Goal: Task Accomplishment & Management: Use online tool/utility

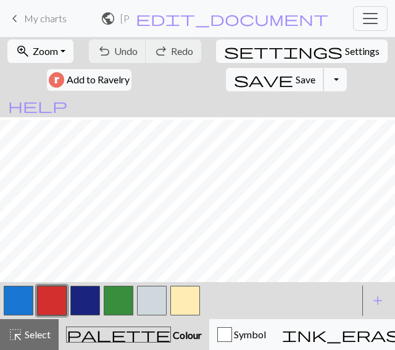
scroll to position [1273, 0]
click at [67, 48] on button "zoom_in Zoom Zoom" at bounding box center [40, 51] width 66 height 23
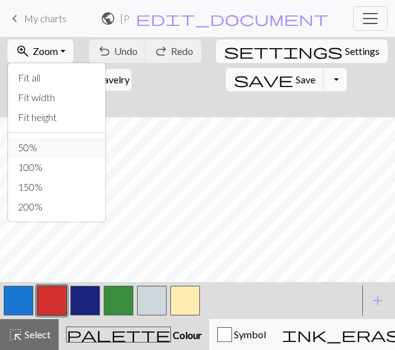
click at [53, 150] on button "50%" at bounding box center [57, 148] width 98 height 20
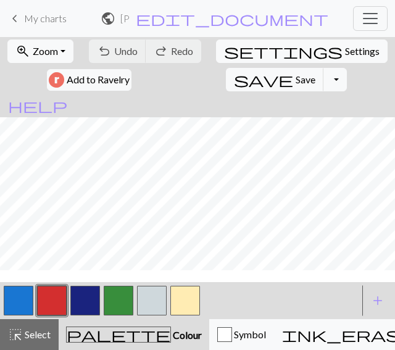
scroll to position [1023, 0]
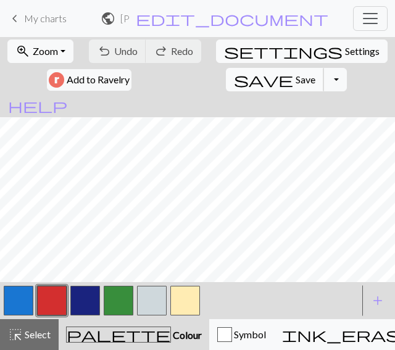
click at [296, 78] on span "Save" at bounding box center [306, 80] width 20 height 12
click at [89, 300] on button "button" at bounding box center [85, 301] width 30 height 30
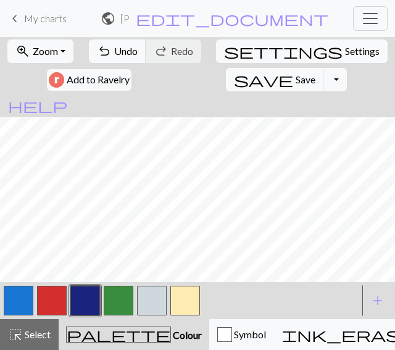
click at [157, 297] on button "button" at bounding box center [152, 301] width 30 height 30
click at [83, 296] on button "button" at bounding box center [85, 301] width 30 height 30
click at [151, 303] on button "button" at bounding box center [152, 301] width 30 height 30
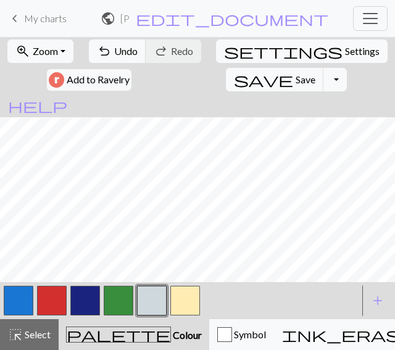
click at [14, 302] on button "button" at bounding box center [19, 301] width 30 height 30
click at [148, 301] on button "button" at bounding box center [152, 301] width 30 height 30
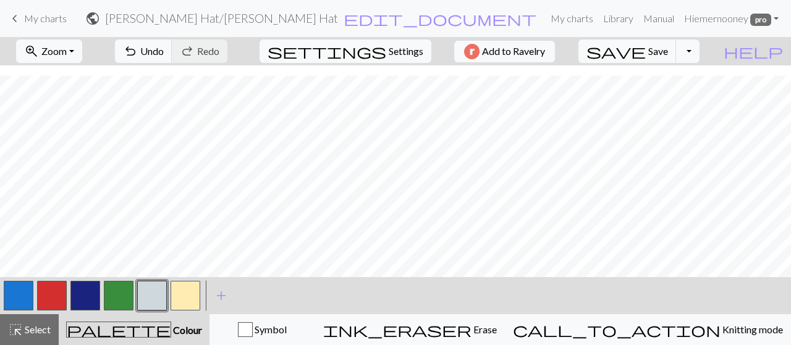
scroll to position [1005, 0]
click at [34, 329] on span "Select" at bounding box center [37, 330] width 28 height 12
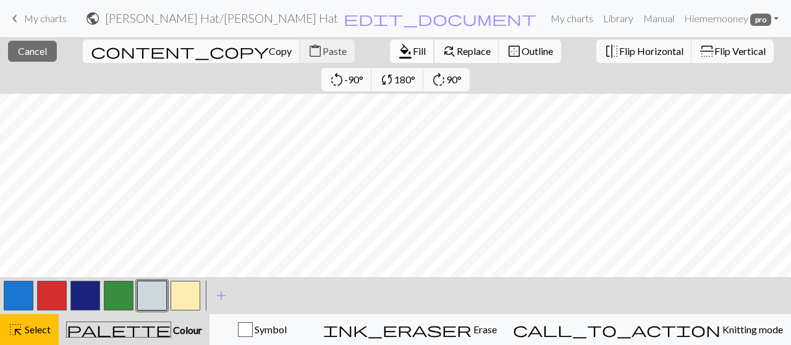
click at [413, 54] on span "Fill" at bounding box center [419, 51] width 13 height 12
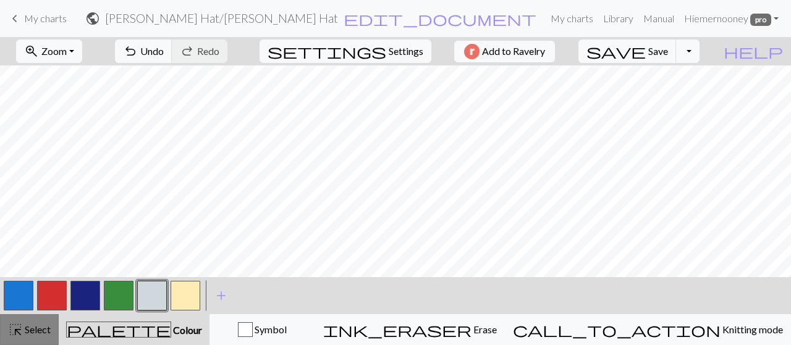
drag, startPoint x: 37, startPoint y: 331, endPoint x: 45, endPoint y: 312, distance: 20.8
click at [40, 327] on span "Select" at bounding box center [37, 330] width 28 height 12
click at [51, 327] on button "highlight_alt Select Select" at bounding box center [29, 329] width 59 height 31
click at [36, 329] on span "Select" at bounding box center [37, 330] width 28 height 12
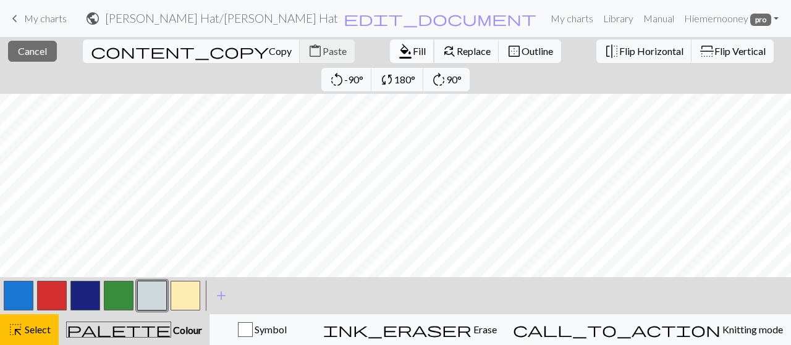
click at [398, 53] on span "format_color_fill" at bounding box center [405, 51] width 15 height 17
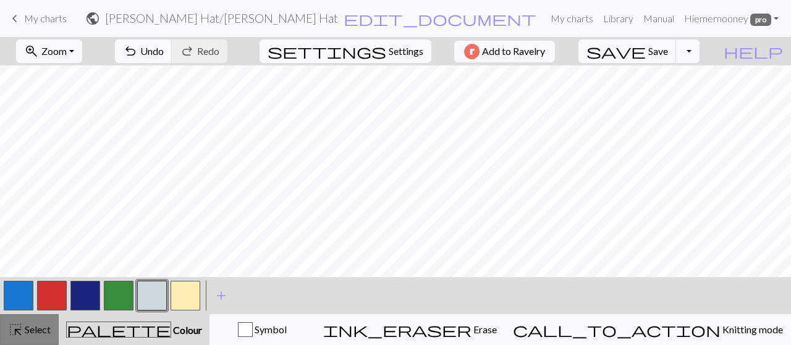
click at [49, 322] on div "highlight_alt Select Select" at bounding box center [29, 329] width 43 height 15
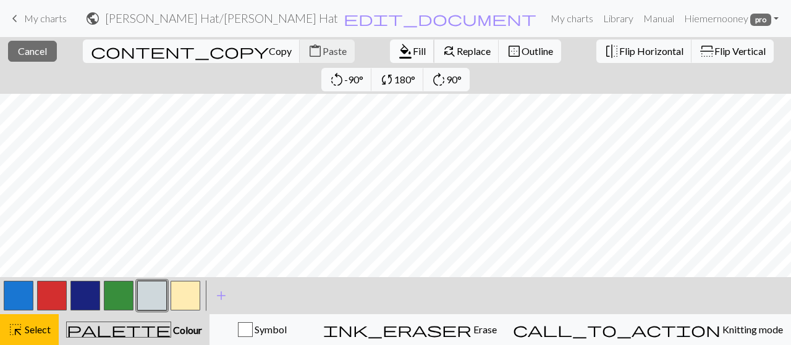
click at [398, 59] on span "format_color_fill" at bounding box center [405, 51] width 15 height 17
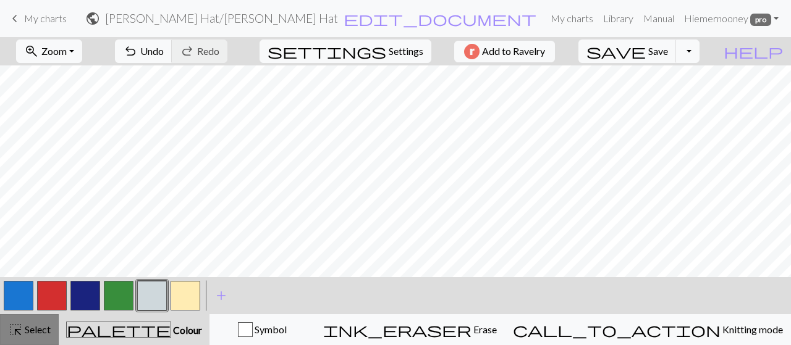
click at [40, 323] on div "highlight_alt Select Select" at bounding box center [29, 329] width 43 height 15
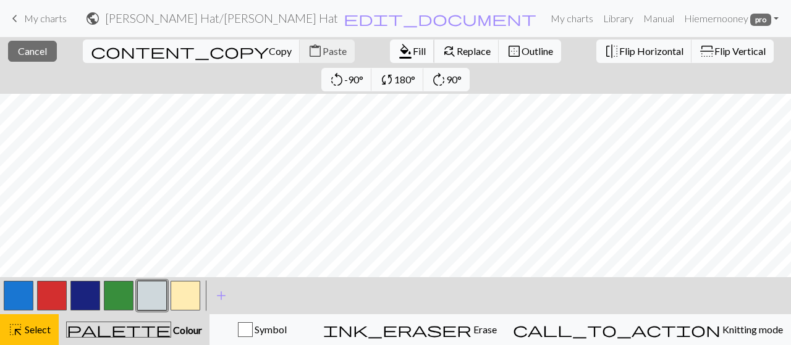
click at [413, 54] on span "Fill" at bounding box center [419, 51] width 13 height 12
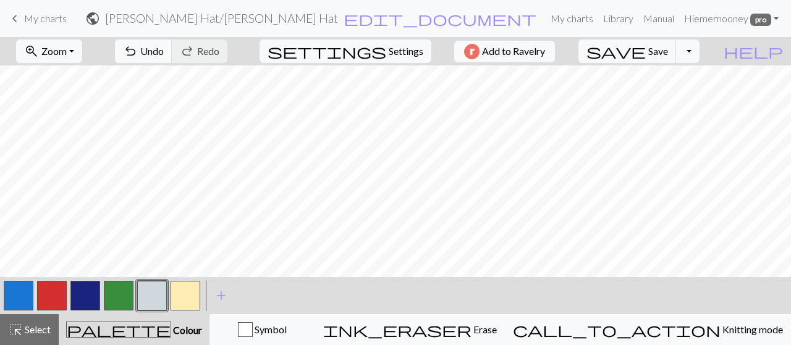
click at [39, 329] on span "Select" at bounding box center [37, 330] width 28 height 12
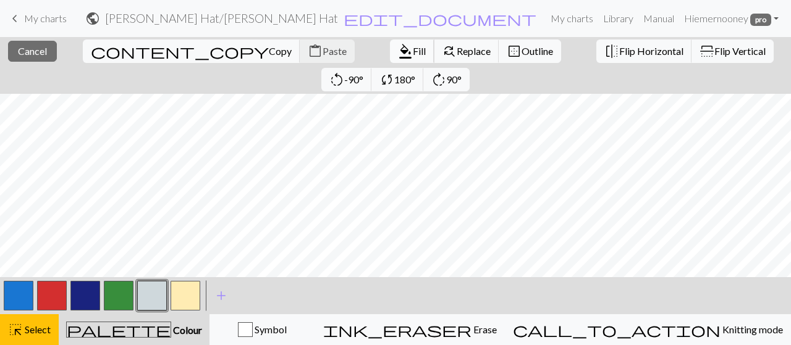
click at [413, 54] on span "Fill" at bounding box center [419, 51] width 13 height 12
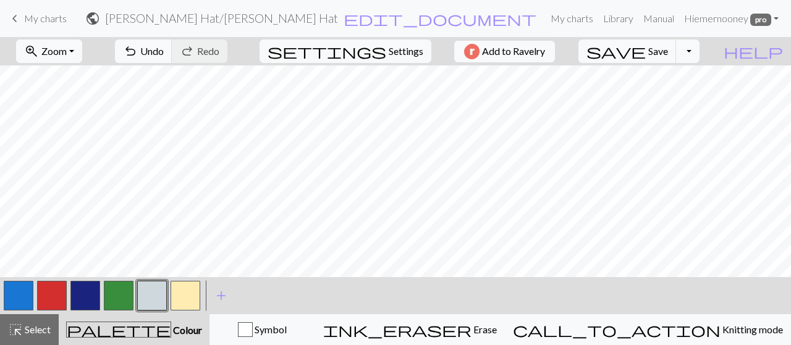
click at [95, 303] on button "button" at bounding box center [85, 296] width 30 height 30
click at [50, 333] on span "Select" at bounding box center [37, 330] width 28 height 12
click at [35, 323] on div "highlight_alt Select Select" at bounding box center [29, 329] width 43 height 15
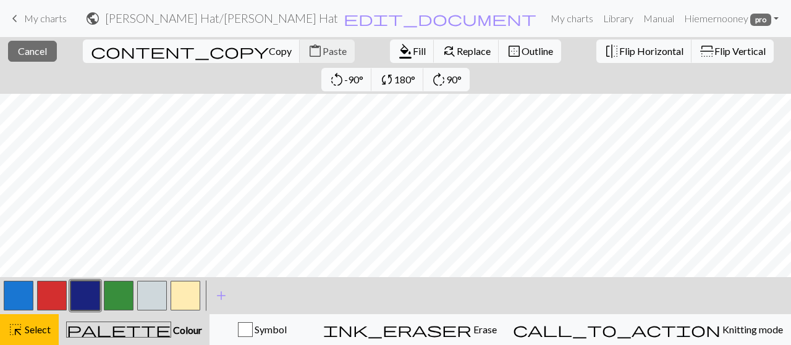
click at [91, 300] on button "button" at bounding box center [85, 296] width 30 height 30
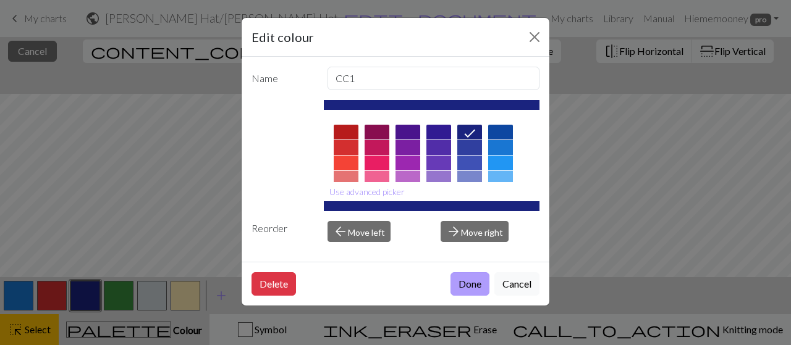
click at [464, 280] on button "Done" at bounding box center [469, 283] width 39 height 23
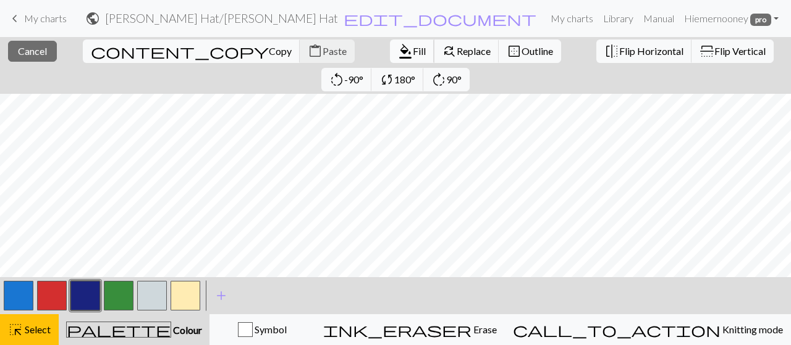
click at [413, 49] on span "Fill" at bounding box center [419, 51] width 13 height 12
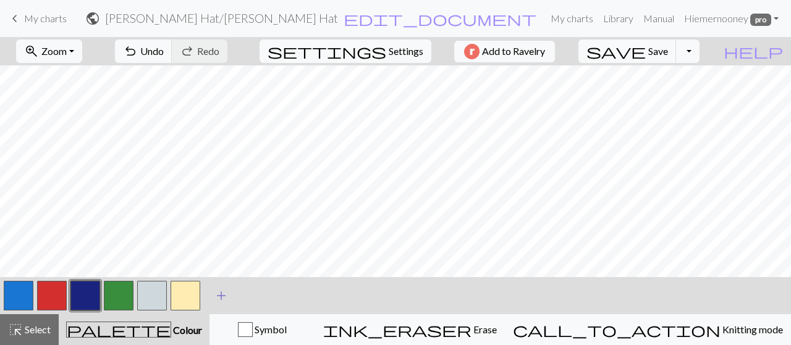
click at [220, 297] on span "add" at bounding box center [221, 295] width 15 height 17
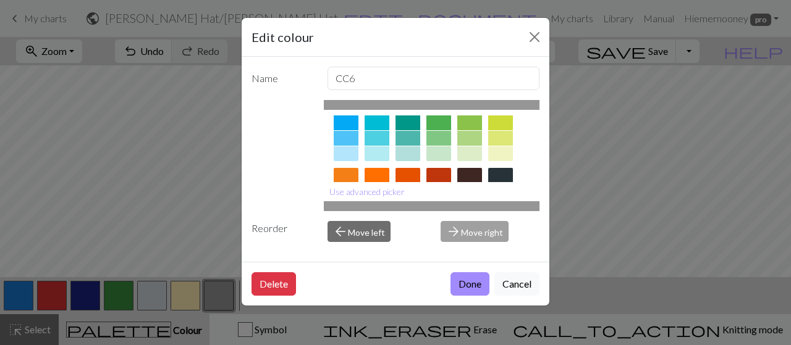
scroll to position [185, 0]
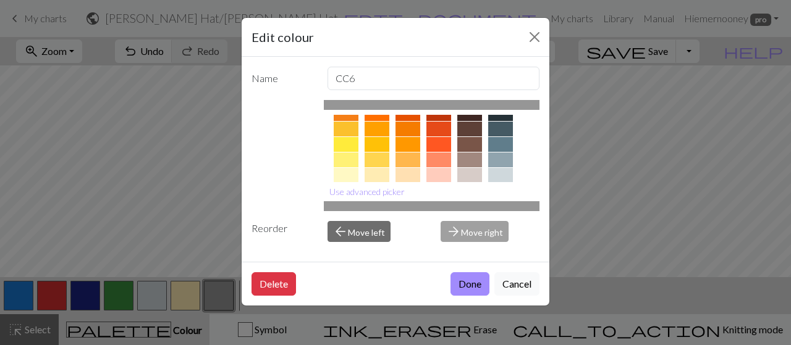
click at [474, 130] on div at bounding box center [469, 129] width 25 height 15
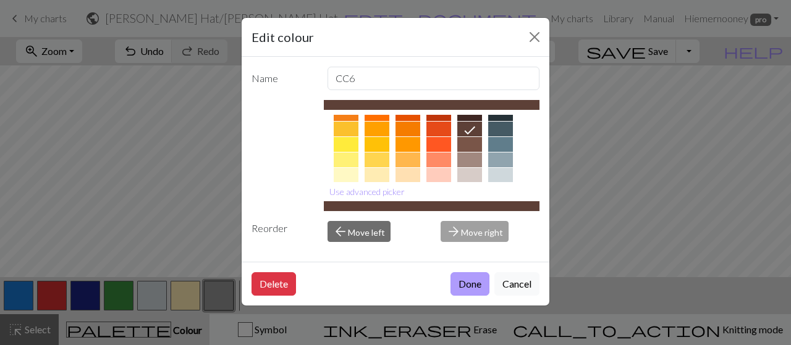
click at [473, 281] on button "Done" at bounding box center [469, 283] width 39 height 23
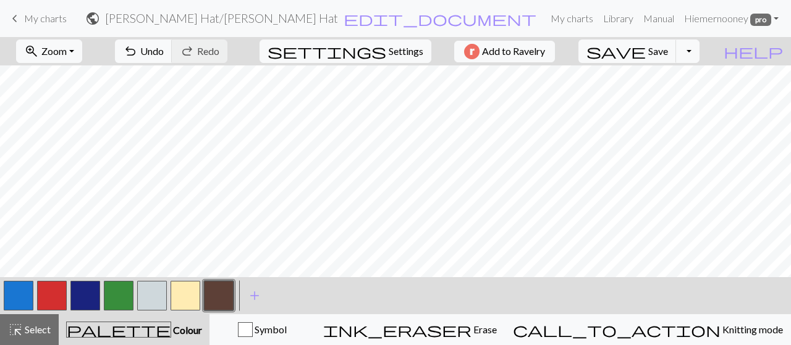
click at [143, 293] on button "button" at bounding box center [152, 296] width 30 height 30
click at [85, 297] on button "button" at bounding box center [85, 296] width 30 height 30
click at [147, 298] on button "button" at bounding box center [152, 296] width 30 height 30
click at [141, 295] on button "button" at bounding box center [152, 296] width 30 height 30
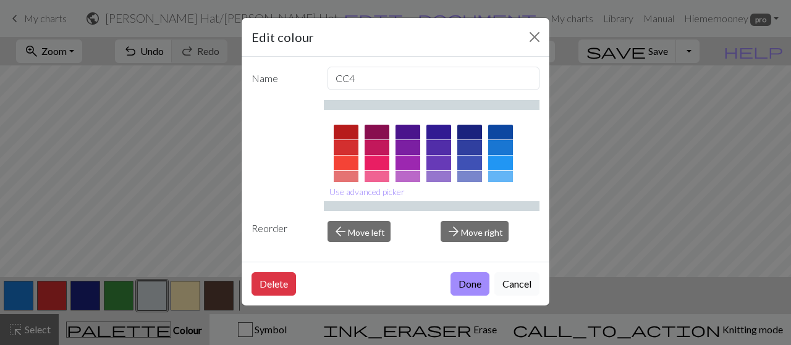
click at [516, 279] on button "Cancel" at bounding box center [516, 283] width 45 height 23
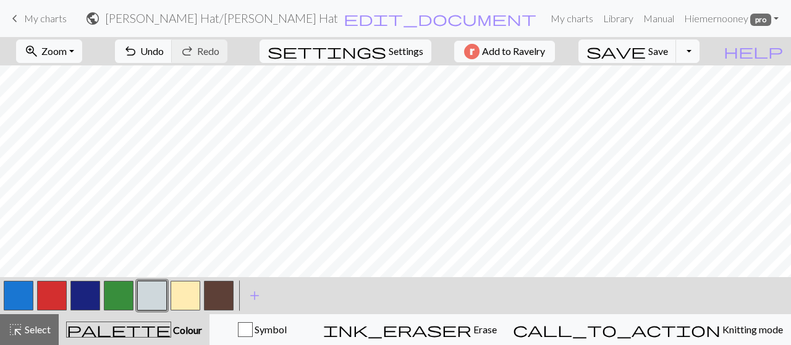
click at [88, 295] on button "button" at bounding box center [85, 296] width 30 height 30
click at [161, 297] on button "button" at bounding box center [152, 296] width 30 height 30
click at [87, 291] on button "button" at bounding box center [85, 296] width 30 height 30
click at [143, 294] on button "button" at bounding box center [152, 296] width 30 height 30
click at [13, 299] on button "button" at bounding box center [19, 296] width 30 height 30
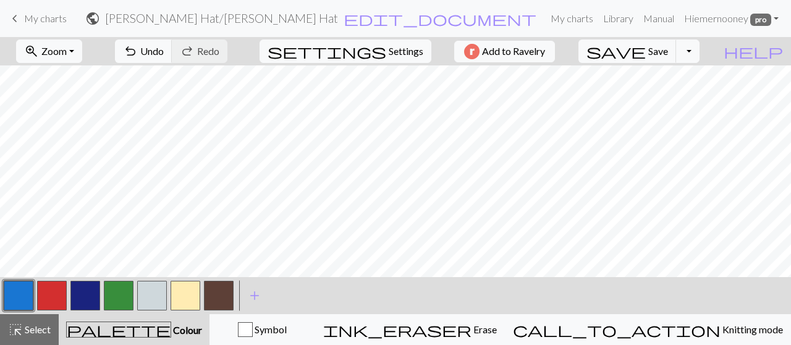
click at [159, 295] on button "button" at bounding box center [152, 296] width 30 height 30
click at [88, 293] on button "button" at bounding box center [85, 296] width 30 height 30
click at [151, 290] on button "button" at bounding box center [152, 296] width 30 height 30
click at [164, 54] on span "Undo" at bounding box center [151, 51] width 23 height 12
click at [83, 298] on button "button" at bounding box center [85, 296] width 30 height 30
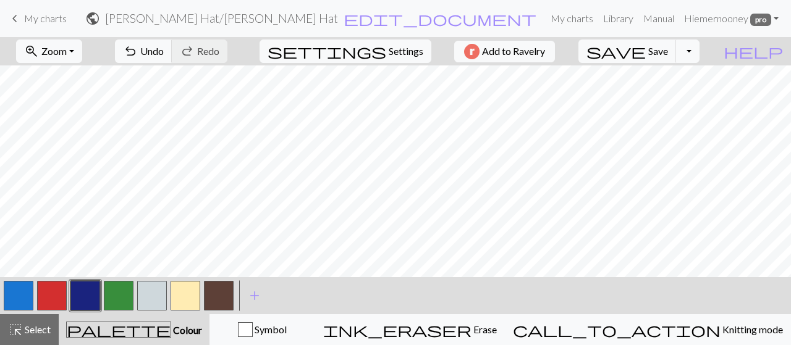
click at [146, 296] on button "button" at bounding box center [152, 296] width 30 height 30
click at [20, 300] on button "button" at bounding box center [19, 296] width 30 height 30
click at [159, 297] on button "button" at bounding box center [152, 296] width 30 height 30
drag, startPoint x: 23, startPoint y: 302, endPoint x: 30, endPoint y: 302, distance: 6.8
click at [25, 302] on button "button" at bounding box center [19, 296] width 30 height 30
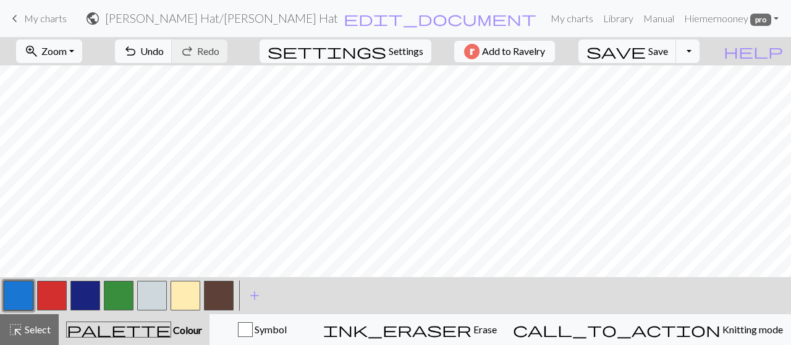
click at [96, 297] on button "button" at bounding box center [85, 296] width 30 height 30
click at [40, 336] on div "highlight_alt Select Select" at bounding box center [29, 329] width 43 height 15
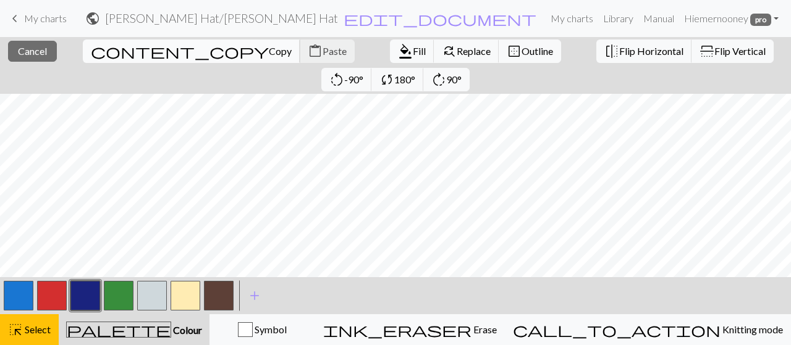
click at [93, 50] on span "content_copy" at bounding box center [180, 51] width 178 height 17
click at [322, 50] on span "Paste" at bounding box center [334, 51] width 24 height 12
click at [322, 56] on span "Paste" at bounding box center [334, 51] width 24 height 12
click at [269, 53] on span "Copy" at bounding box center [280, 51] width 23 height 12
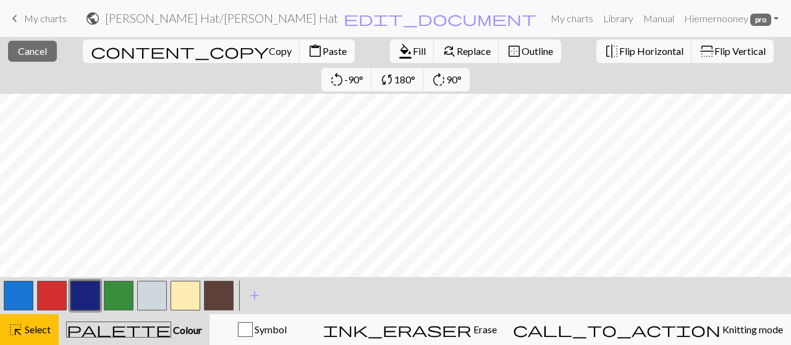
click at [308, 49] on span "content_paste" at bounding box center [315, 51] width 15 height 17
click at [322, 49] on span "Paste" at bounding box center [334, 51] width 24 height 12
click at [28, 325] on span "Select" at bounding box center [37, 330] width 28 height 12
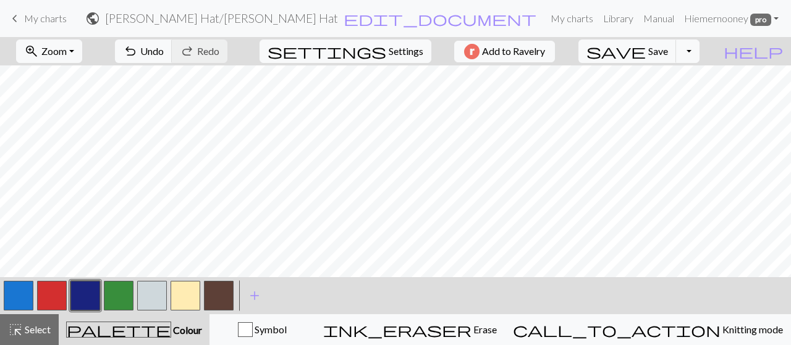
click at [227, 292] on button "button" at bounding box center [219, 296] width 30 height 30
click at [14, 297] on button "button" at bounding box center [19, 296] width 30 height 30
click at [222, 296] on button "button" at bounding box center [219, 296] width 30 height 30
click at [20, 300] on button "button" at bounding box center [19, 296] width 30 height 30
click at [176, 290] on button "button" at bounding box center [186, 296] width 30 height 30
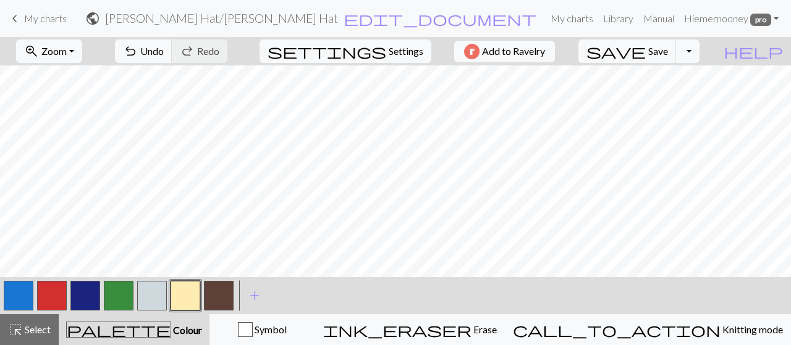
click at [148, 297] on button "button" at bounding box center [152, 296] width 30 height 30
click at [184, 294] on button "button" at bounding box center [186, 296] width 30 height 30
click at [152, 296] on button "button" at bounding box center [152, 296] width 30 height 30
click at [28, 300] on button "button" at bounding box center [19, 296] width 30 height 30
click at [163, 292] on button "button" at bounding box center [152, 296] width 30 height 30
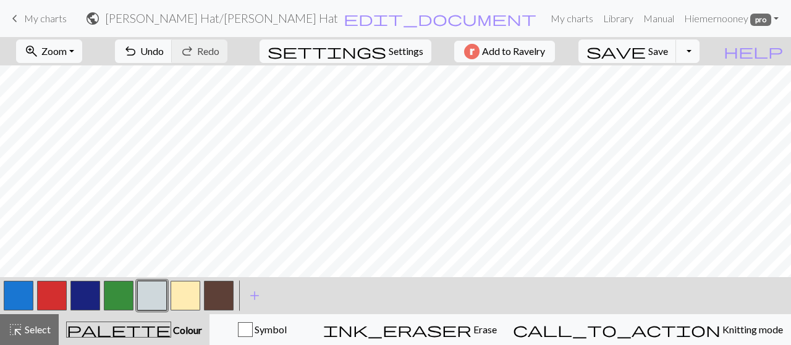
click at [224, 292] on button "button" at bounding box center [219, 296] width 30 height 30
drag, startPoint x: 153, startPoint y: 301, endPoint x: 162, endPoint y: 301, distance: 9.3
click at [152, 301] on button "button" at bounding box center [152, 296] width 30 height 30
click at [156, 298] on button "button" at bounding box center [152, 296] width 30 height 30
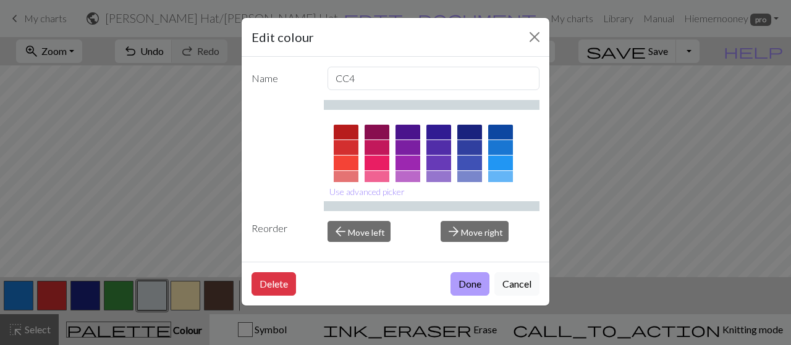
click at [477, 282] on button "Done" at bounding box center [469, 283] width 39 height 23
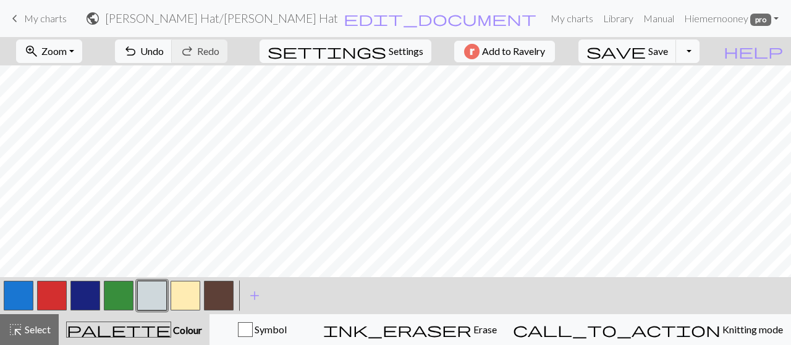
click at [18, 297] on button "button" at bounding box center [19, 296] width 30 height 30
click at [82, 291] on button "button" at bounding box center [85, 296] width 30 height 30
click at [154, 301] on button "button" at bounding box center [152, 296] width 30 height 30
click at [35, 324] on span "Select" at bounding box center [37, 330] width 28 height 12
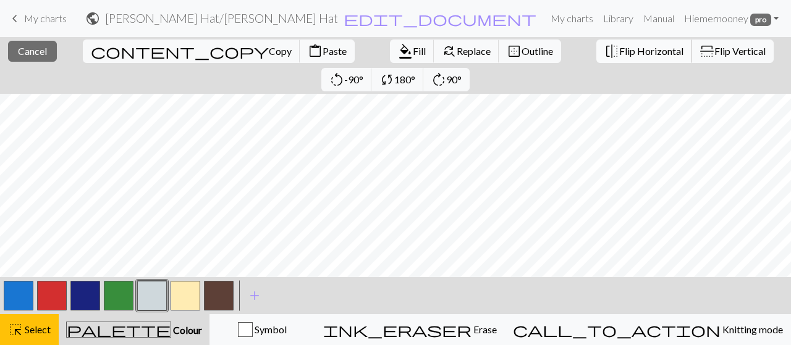
click at [619, 48] on span "Flip Horizontal" at bounding box center [651, 51] width 64 height 12
click at [619, 50] on span "Flip Horizontal" at bounding box center [651, 51] width 64 height 12
click at [415, 74] on span "180°" at bounding box center [404, 80] width 21 height 12
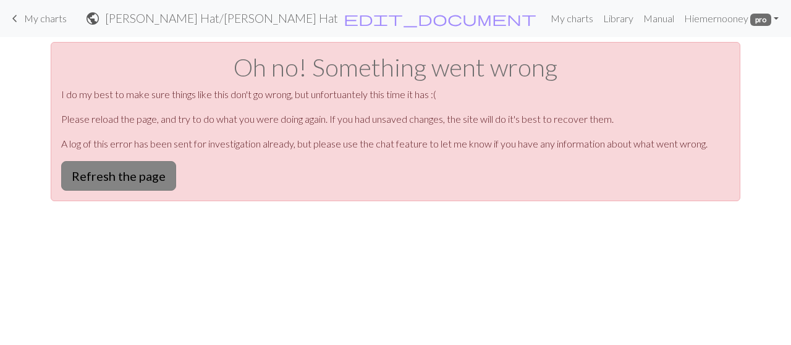
click at [140, 181] on button "Refresh the page" at bounding box center [118, 176] width 115 height 30
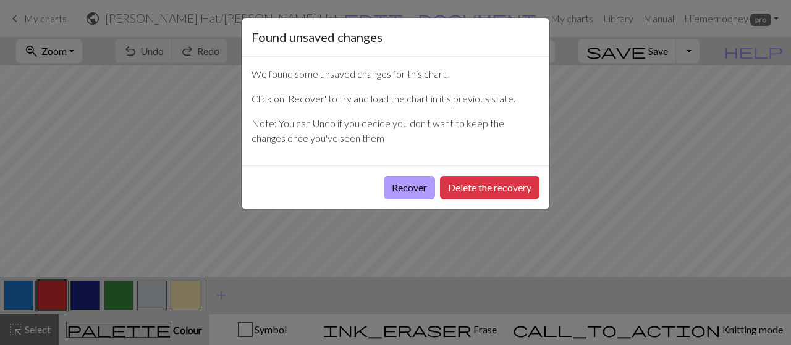
click at [415, 189] on button "Recover" at bounding box center [409, 187] width 51 height 23
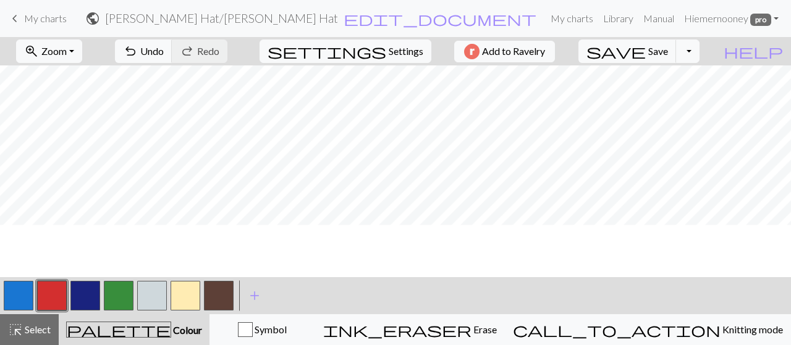
scroll to position [2015, 0]
click at [82, 56] on button "zoom_in Zoom Zoom" at bounding box center [49, 51] width 66 height 23
click at [64, 144] on button "50%" at bounding box center [66, 148] width 98 height 20
click at [138, 50] on span "undo" at bounding box center [130, 51] width 15 height 17
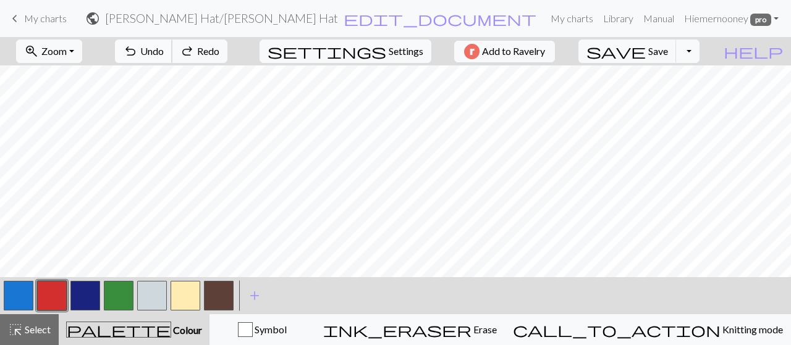
click at [138, 48] on span "undo" at bounding box center [130, 51] width 15 height 17
click at [195, 47] on span "redo" at bounding box center [187, 51] width 15 height 17
click at [646, 48] on span "save" at bounding box center [615, 51] width 59 height 17
drag, startPoint x: 32, startPoint y: 326, endPoint x: 142, endPoint y: 292, distance: 115.5
click at [32, 326] on span "Select" at bounding box center [37, 330] width 28 height 12
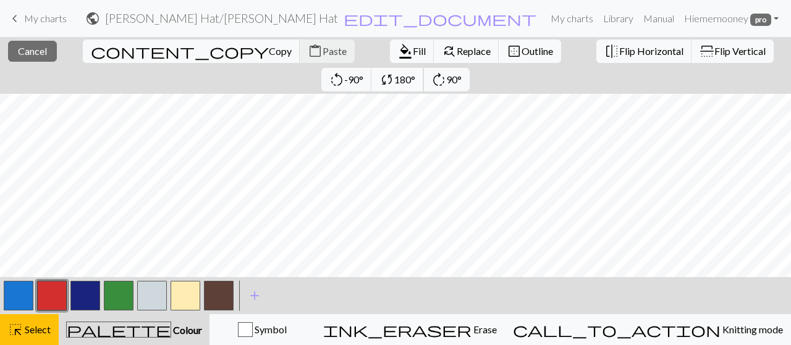
click at [415, 74] on span "180°" at bounding box center [404, 80] width 21 height 12
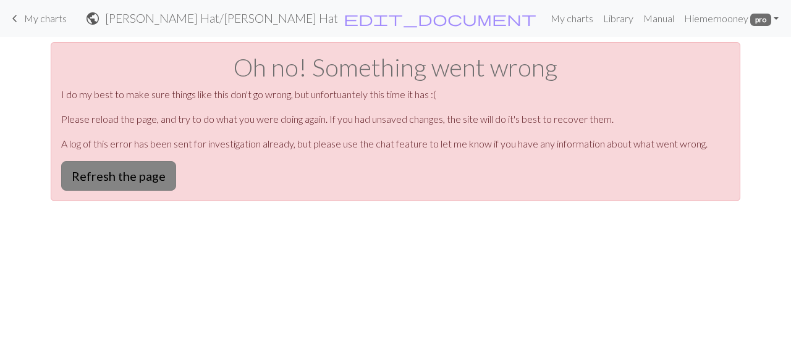
click at [150, 181] on button "Refresh the page" at bounding box center [118, 176] width 115 height 30
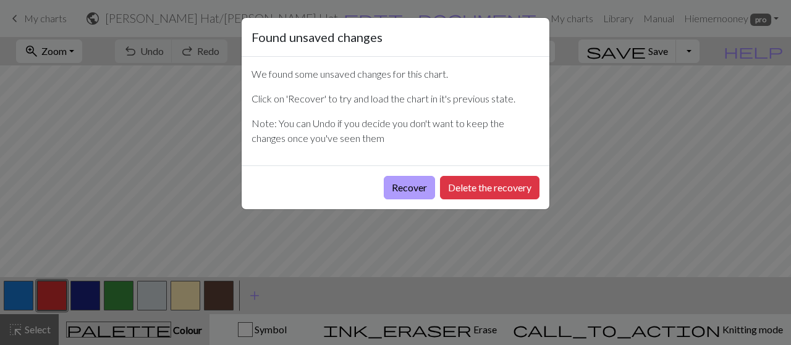
click at [414, 194] on button "Recover" at bounding box center [409, 187] width 51 height 23
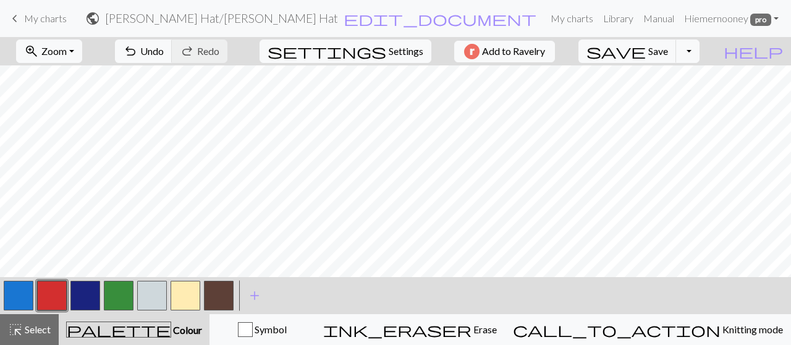
scroll to position [741, 0]
click at [67, 51] on span "Zoom" at bounding box center [53, 51] width 25 height 12
click at [73, 150] on button "50%" at bounding box center [66, 148] width 98 height 20
click at [164, 46] on span "Undo" at bounding box center [151, 51] width 23 height 12
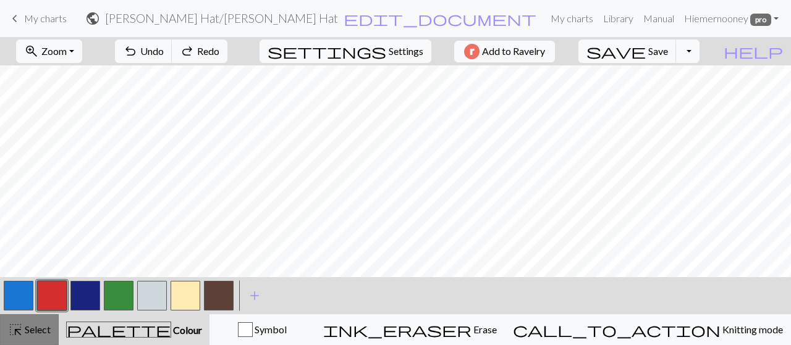
click at [19, 333] on span "highlight_alt" at bounding box center [15, 329] width 15 height 17
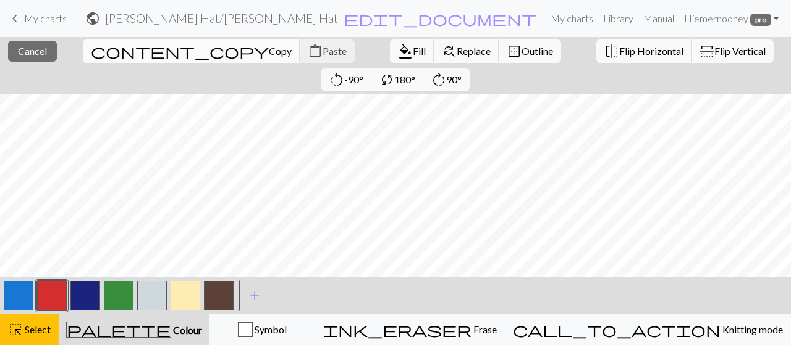
click at [269, 52] on span "Copy" at bounding box center [280, 51] width 23 height 12
click at [322, 49] on span "Paste" at bounding box center [334, 51] width 24 height 12
click at [154, 292] on button "button" at bounding box center [152, 296] width 30 height 30
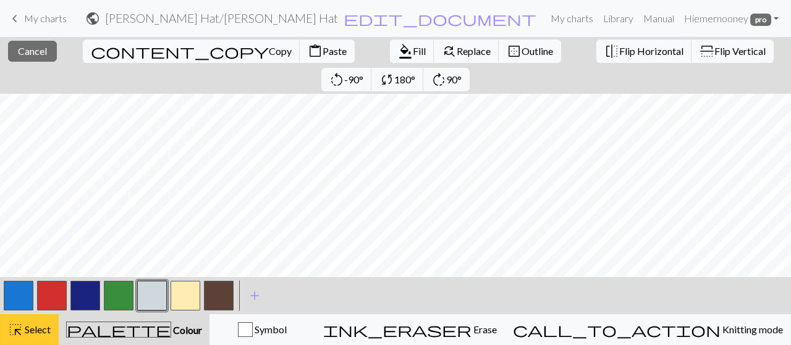
click at [46, 333] on span "Select" at bounding box center [37, 330] width 28 height 12
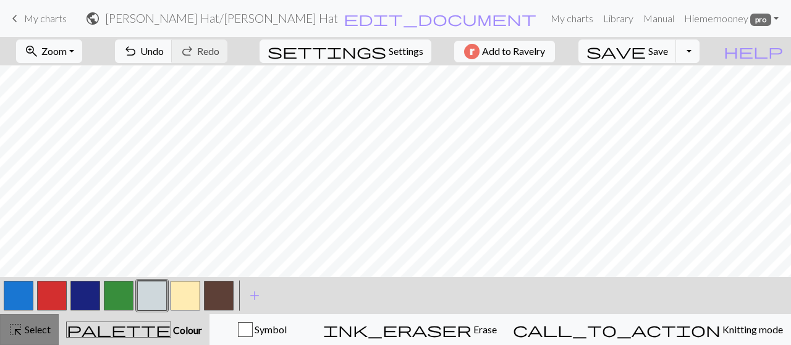
click at [43, 336] on div "highlight_alt Select Select" at bounding box center [29, 329] width 43 height 15
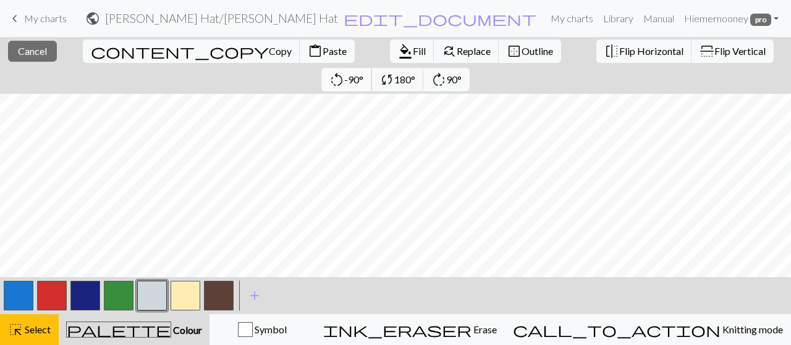
click at [363, 74] on span "-90°" at bounding box center [353, 80] width 19 height 12
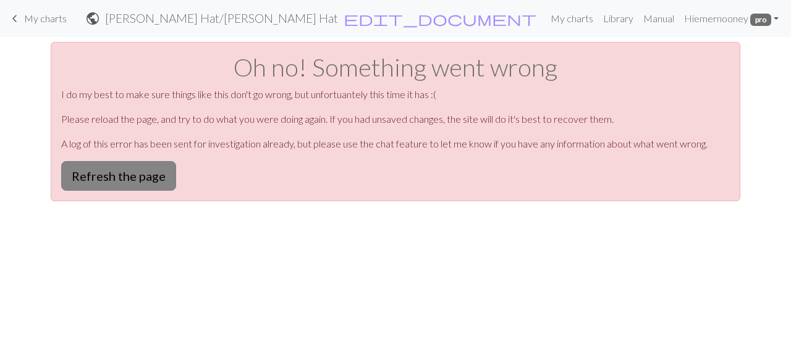
click at [145, 170] on button "Refresh the page" at bounding box center [118, 176] width 115 height 30
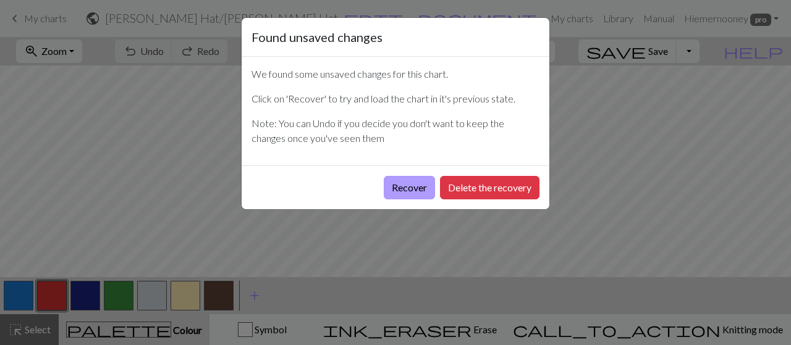
click at [416, 187] on button "Recover" at bounding box center [409, 187] width 51 height 23
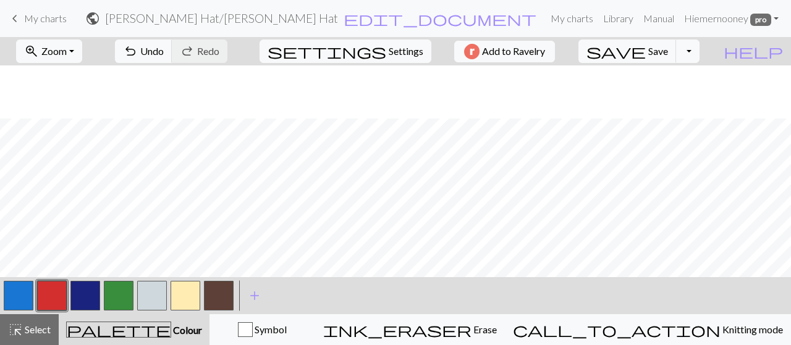
scroll to position [940, 0]
click at [67, 46] on span "Zoom" at bounding box center [53, 51] width 25 height 12
click at [74, 145] on button "50%" at bounding box center [66, 148] width 98 height 20
click at [164, 48] on span "Undo" at bounding box center [151, 51] width 23 height 12
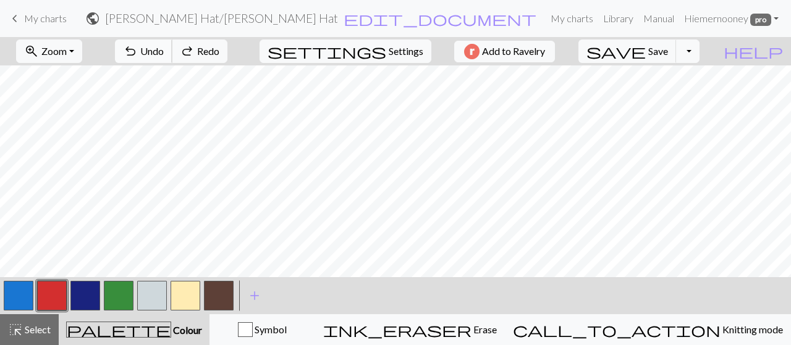
click at [138, 53] on span "undo" at bounding box center [130, 51] width 15 height 17
click at [192, 52] on div "undo Undo Undo redo Redo Redo" at bounding box center [171, 51] width 131 height 28
click at [22, 338] on span "highlight_alt" at bounding box center [15, 329] width 15 height 17
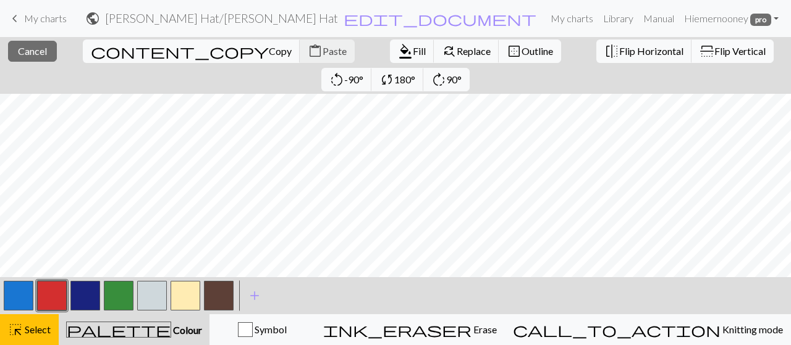
click at [714, 50] on span "Flip Vertical" at bounding box center [739, 51] width 51 height 12
click at [269, 50] on span "Copy" at bounding box center [280, 51] width 23 height 12
click at [322, 49] on span "Paste" at bounding box center [334, 51] width 24 height 12
click at [91, 298] on button "button" at bounding box center [85, 296] width 30 height 30
click at [26, 322] on div "highlight_alt Select Select" at bounding box center [29, 329] width 43 height 15
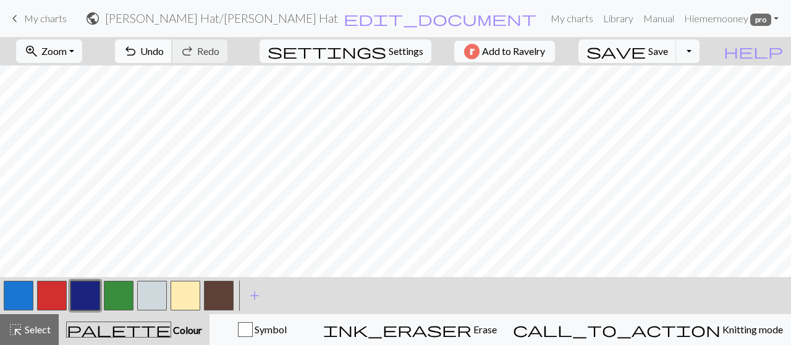
click at [172, 46] on button "undo Undo Undo" at bounding box center [143, 51] width 57 height 23
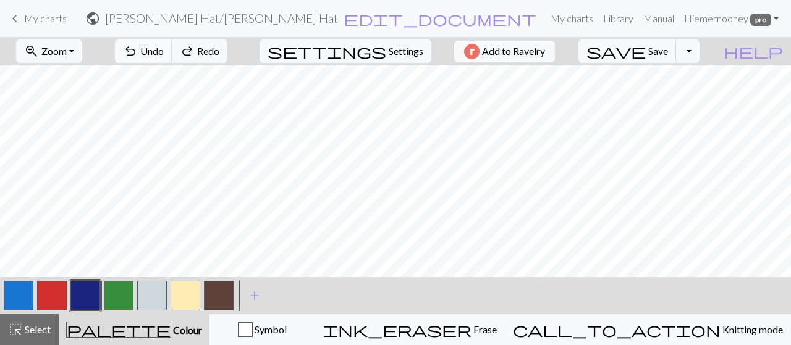
click at [172, 46] on button "undo Undo Undo" at bounding box center [143, 51] width 57 height 23
click at [86, 294] on button "button" at bounding box center [85, 296] width 30 height 30
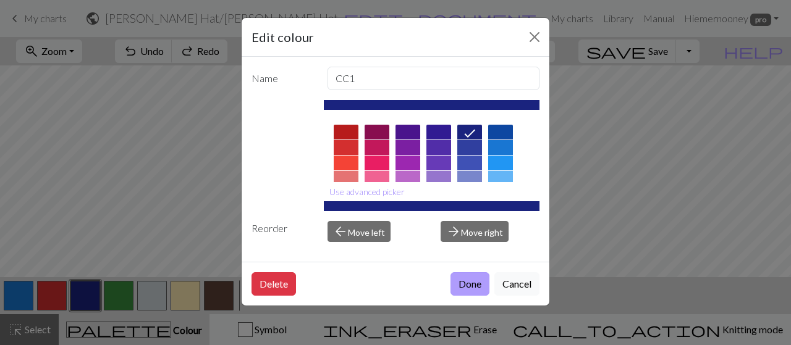
click at [459, 276] on button "Done" at bounding box center [469, 283] width 39 height 23
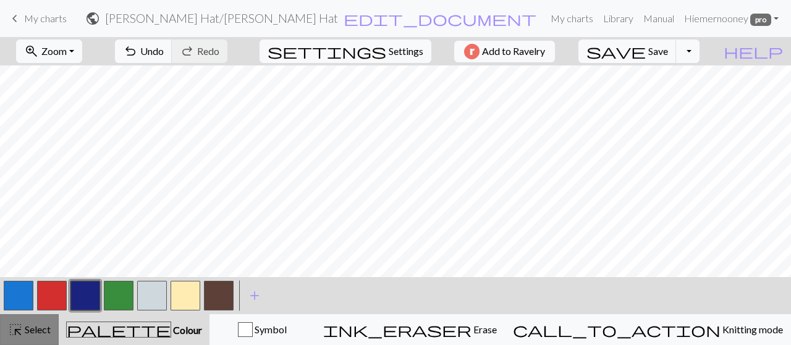
click at [23, 326] on span "Select" at bounding box center [37, 330] width 28 height 12
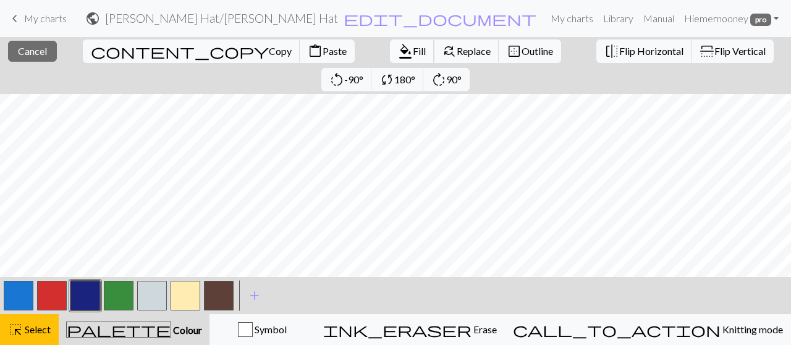
click at [413, 49] on span "Fill" at bounding box center [419, 51] width 13 height 12
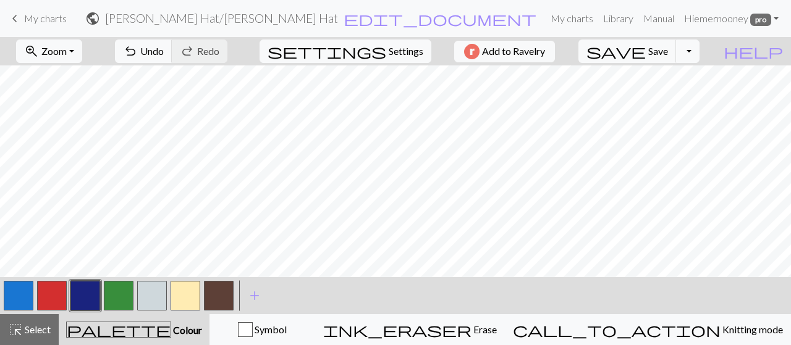
click at [153, 303] on button "button" at bounding box center [152, 296] width 30 height 30
click at [26, 334] on span "Select" at bounding box center [37, 330] width 28 height 12
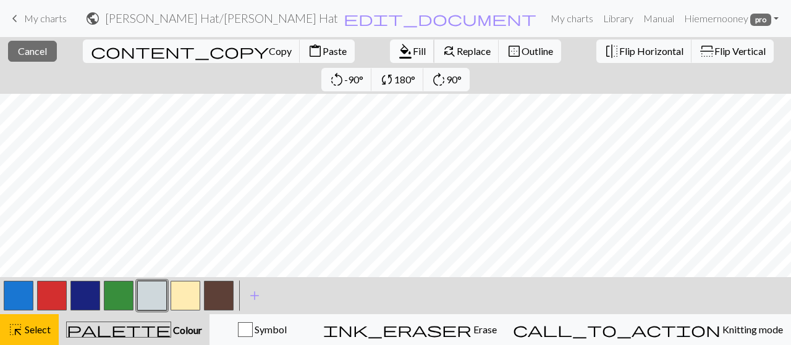
click at [398, 52] on span "format_color_fill" at bounding box center [405, 51] width 15 height 17
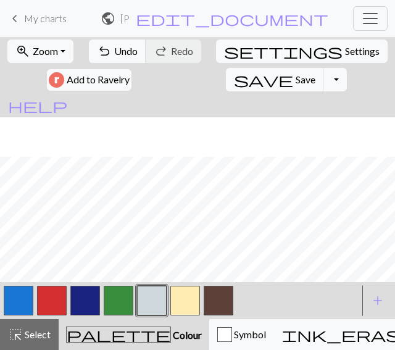
scroll to position [1038, 0]
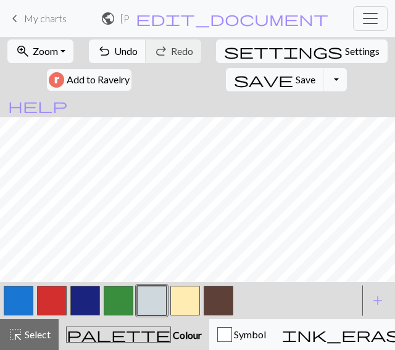
click at [122, 304] on button "button" at bounding box center [119, 301] width 30 height 30
click at [153, 302] on button "button" at bounding box center [152, 301] width 30 height 30
click at [122, 293] on button "button" at bounding box center [119, 301] width 30 height 30
drag, startPoint x: 142, startPoint y: 299, endPoint x: 145, endPoint y: 276, distance: 23.1
click at [143, 298] on button "button" at bounding box center [152, 301] width 30 height 30
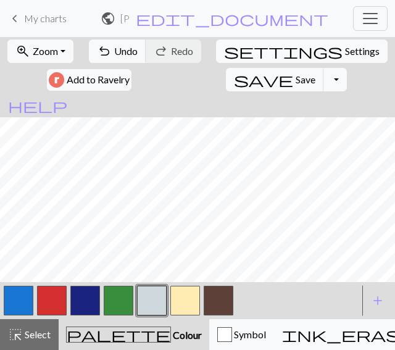
click at [115, 304] on button "button" at bounding box center [119, 301] width 30 height 30
click at [154, 302] on button "button" at bounding box center [152, 301] width 30 height 30
click at [107, 300] on button "button" at bounding box center [119, 301] width 30 height 30
drag, startPoint x: 148, startPoint y: 313, endPoint x: 151, endPoint y: 293, distance: 20.0
click at [148, 313] on button "button" at bounding box center [152, 301] width 30 height 30
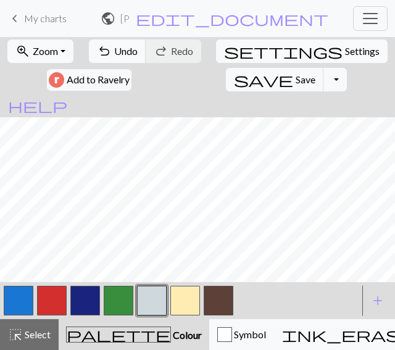
click at [127, 302] on button "button" at bounding box center [119, 301] width 30 height 30
click at [379, 297] on span "add" at bounding box center [378, 300] width 15 height 17
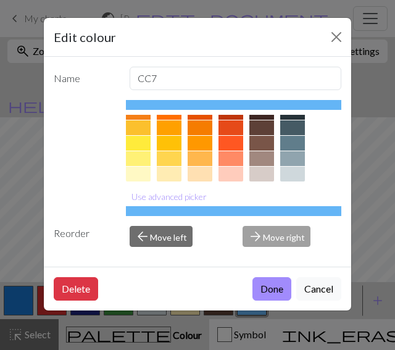
scroll to position [124, 0]
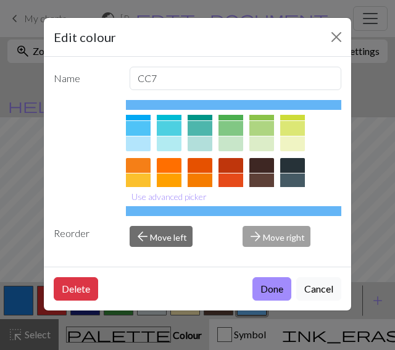
click at [235, 117] on div at bounding box center [231, 113] width 25 height 15
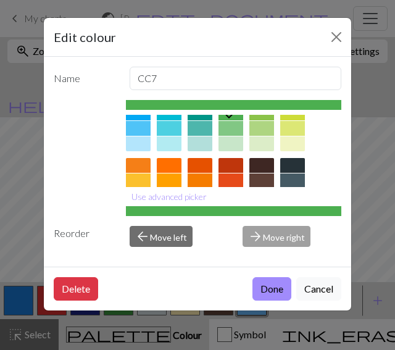
click at [280, 282] on button "Done" at bounding box center [272, 288] width 39 height 23
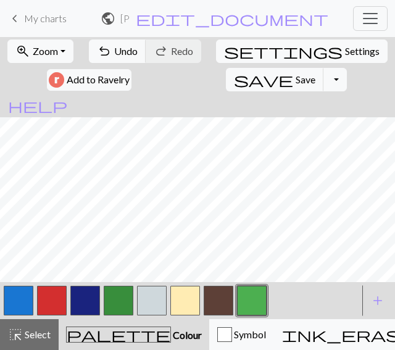
click at [114, 303] on button "button" at bounding box center [119, 301] width 30 height 30
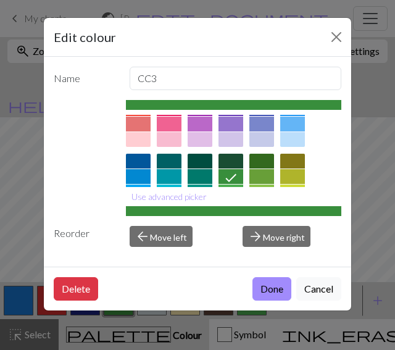
scroll to position [62, 0]
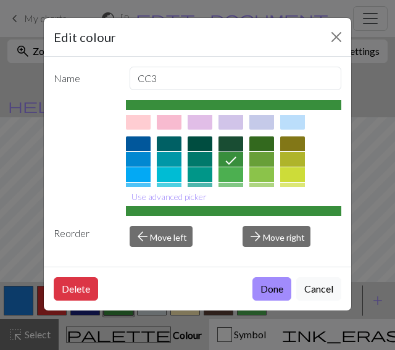
drag, startPoint x: 233, startPoint y: 143, endPoint x: 237, endPoint y: 152, distance: 10.2
click at [234, 143] on div at bounding box center [231, 144] width 25 height 15
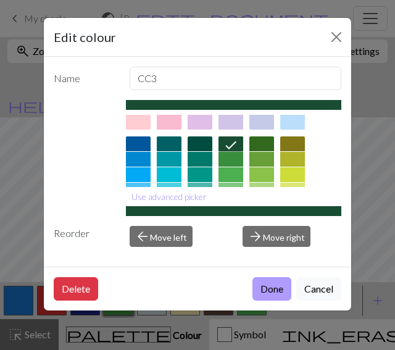
click at [272, 284] on button "Done" at bounding box center [272, 288] width 39 height 23
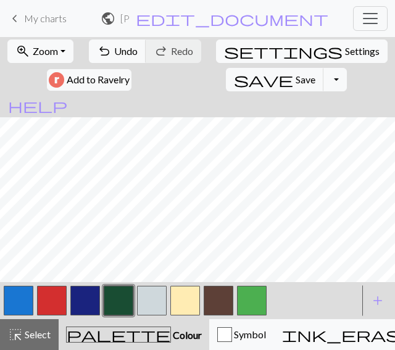
click at [251, 300] on button "button" at bounding box center [252, 301] width 30 height 30
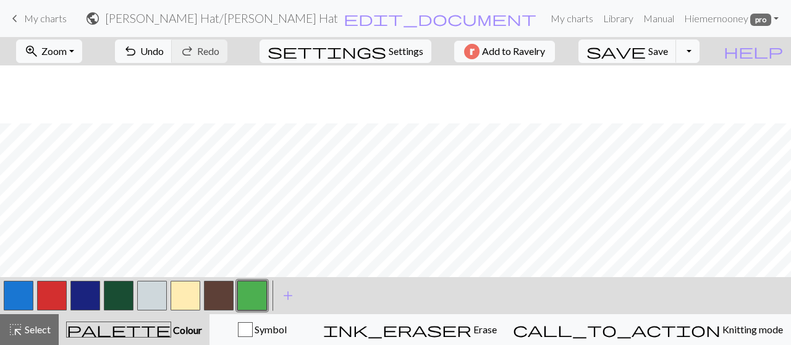
scroll to position [1038, 0]
click at [43, 324] on span "Select" at bounding box center [37, 330] width 28 height 12
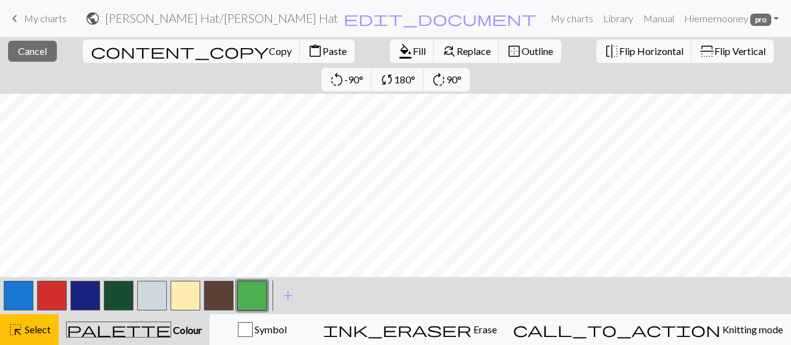
drag, startPoint x: 43, startPoint y: 328, endPoint x: 63, endPoint y: 289, distance: 44.2
click at [43, 327] on span "Select" at bounding box center [37, 330] width 28 height 12
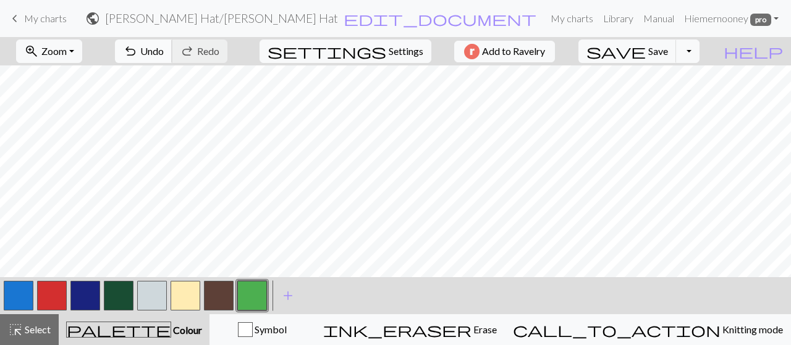
click at [164, 50] on span "Undo" at bounding box center [151, 51] width 23 height 12
click at [30, 322] on div "highlight_alt Select Select" at bounding box center [29, 329] width 43 height 15
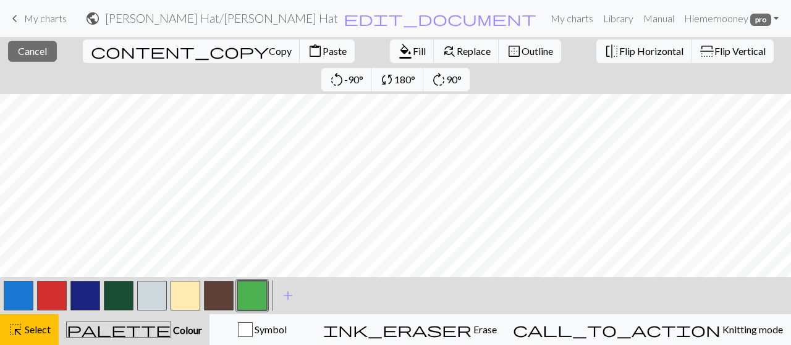
click at [322, 49] on span "Paste" at bounding box center [334, 51] width 24 height 12
click at [46, 52] on button "close Cancel" at bounding box center [32, 51] width 49 height 21
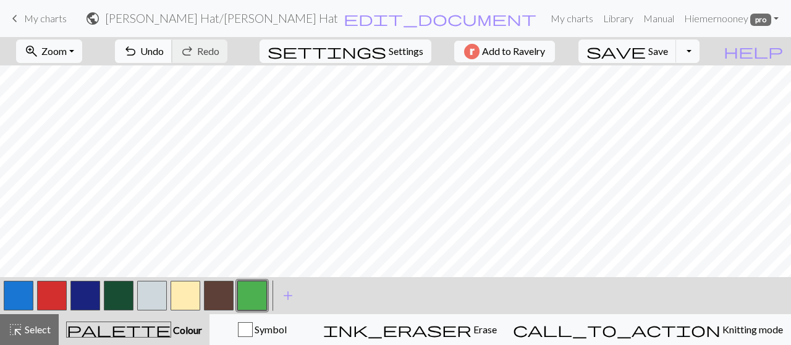
click at [164, 51] on span "Undo" at bounding box center [151, 51] width 23 height 12
click at [40, 324] on span "Select" at bounding box center [37, 330] width 28 height 12
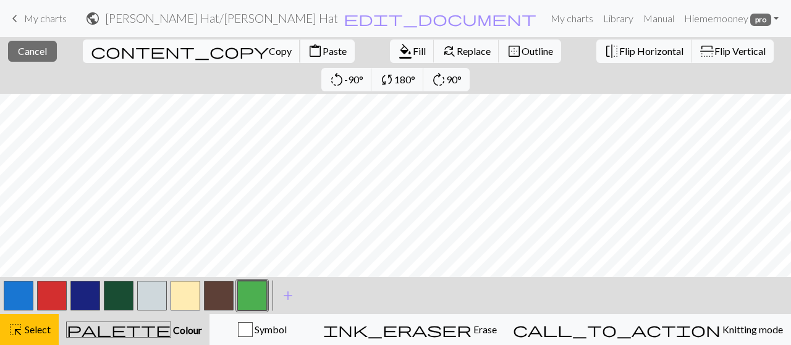
click at [269, 53] on span "Copy" at bounding box center [280, 51] width 23 height 12
click at [99, 46] on div "Copied" at bounding box center [395, 24] width 791 height 49
click at [322, 54] on span "Paste" at bounding box center [334, 51] width 24 height 12
click at [28, 49] on span "Cancel" at bounding box center [32, 51] width 29 height 12
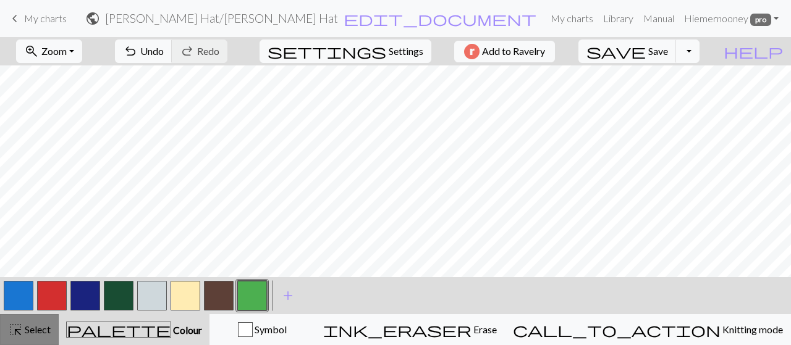
click at [46, 324] on span "Select" at bounding box center [37, 330] width 28 height 12
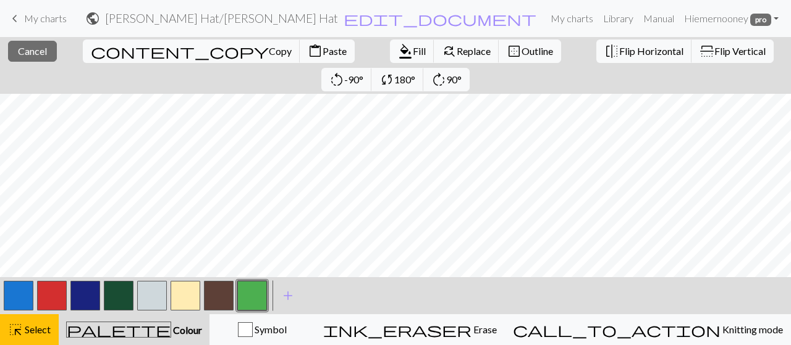
click at [28, 306] on button "button" at bounding box center [19, 296] width 30 height 30
click at [413, 48] on span "Fill" at bounding box center [419, 51] width 13 height 12
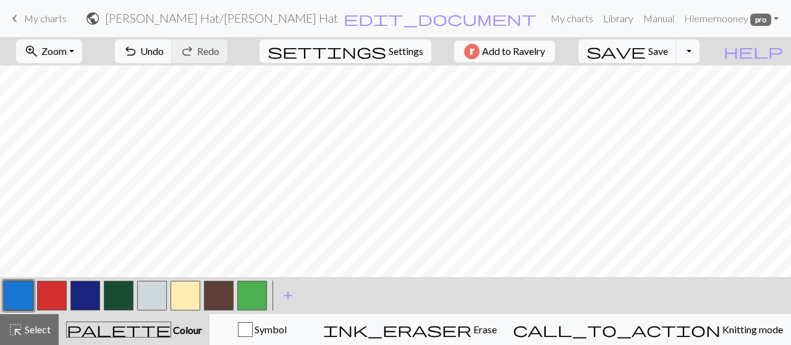
click at [78, 295] on button "button" at bounding box center [85, 296] width 30 height 30
drag, startPoint x: 152, startPoint y: 297, endPoint x: 224, endPoint y: 274, distance: 75.2
click at [154, 295] on button "button" at bounding box center [152, 296] width 30 height 30
click at [20, 293] on button "button" at bounding box center [19, 296] width 30 height 30
click at [145, 293] on button "button" at bounding box center [152, 296] width 30 height 30
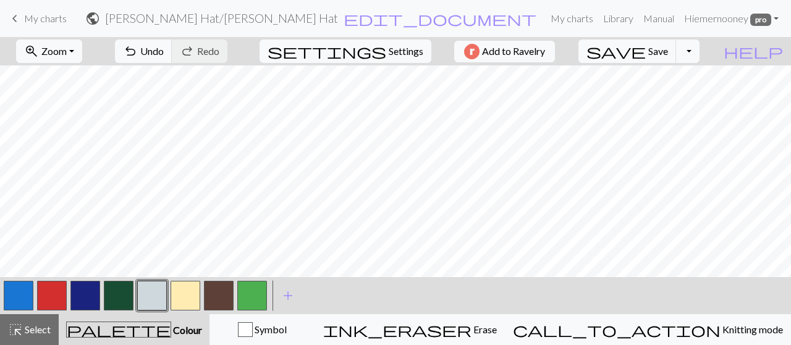
click at [257, 295] on button "button" at bounding box center [252, 296] width 30 height 30
click at [29, 329] on span "Select" at bounding box center [37, 330] width 28 height 12
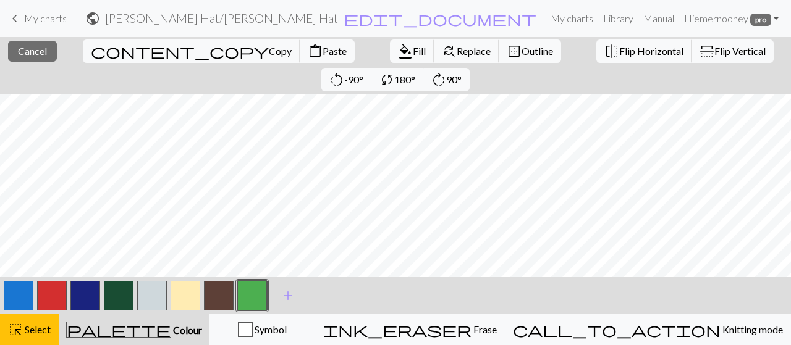
click at [154, 294] on button "button" at bounding box center [152, 296] width 30 height 30
click at [413, 53] on span "Fill" at bounding box center [419, 51] width 13 height 12
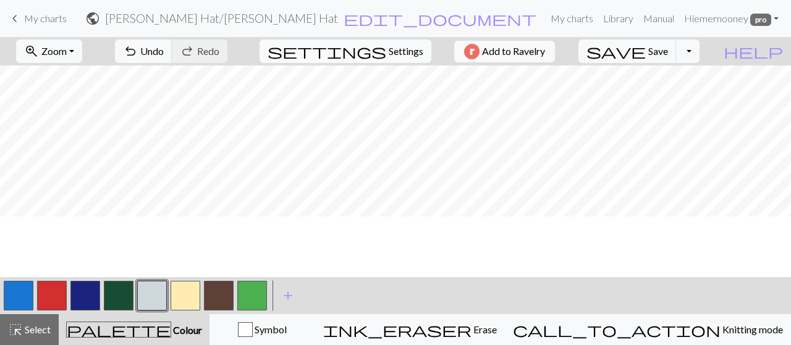
scroll to position [984, 0]
click at [164, 53] on span "Undo" at bounding box center [151, 51] width 23 height 12
click at [32, 331] on span "Select" at bounding box center [37, 330] width 28 height 12
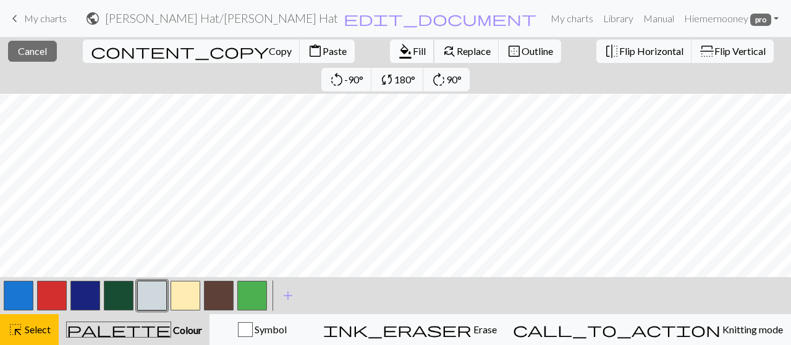
click at [413, 53] on span "Fill" at bounding box center [419, 51] width 13 height 12
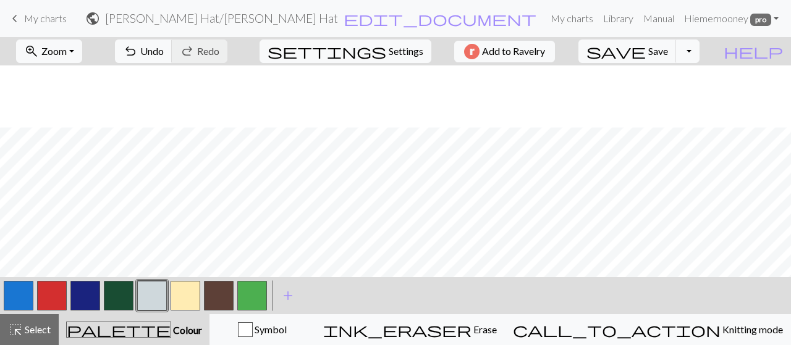
scroll to position [1045, 0]
click at [164, 49] on span "Undo" at bounding box center [151, 51] width 23 height 12
click at [51, 326] on span "Select" at bounding box center [37, 330] width 28 height 12
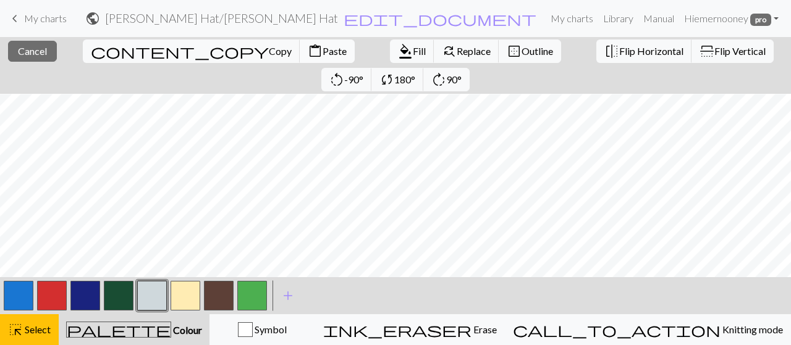
click at [322, 48] on span "Paste" at bounding box center [334, 51] width 24 height 12
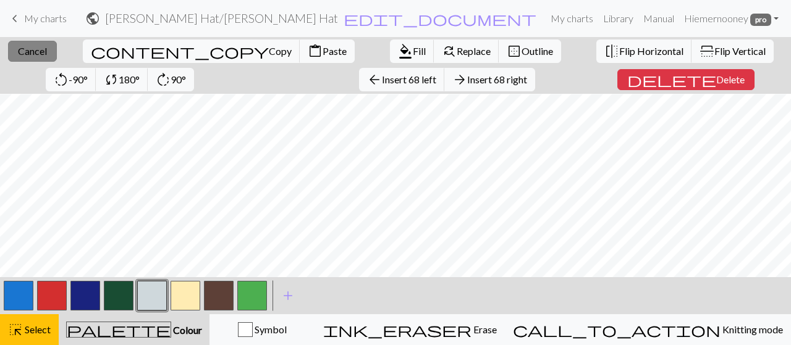
click at [22, 46] on span "Cancel" at bounding box center [32, 51] width 29 height 12
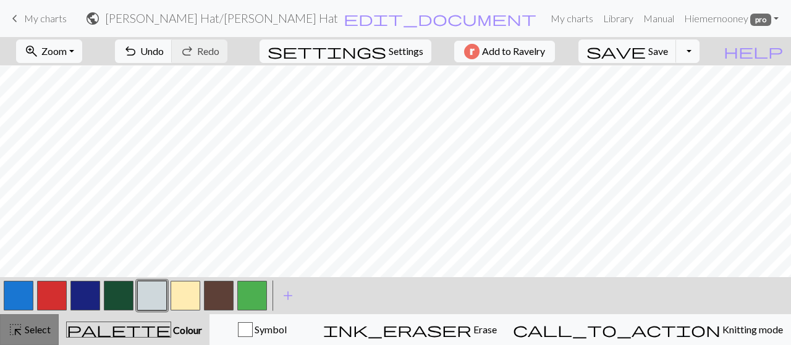
click at [23, 322] on div "highlight_alt Select Select" at bounding box center [29, 329] width 43 height 15
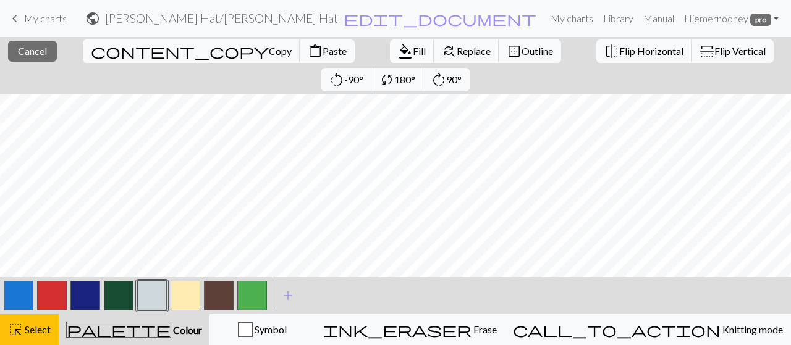
click at [398, 46] on span "format_color_fill" at bounding box center [405, 51] width 15 height 17
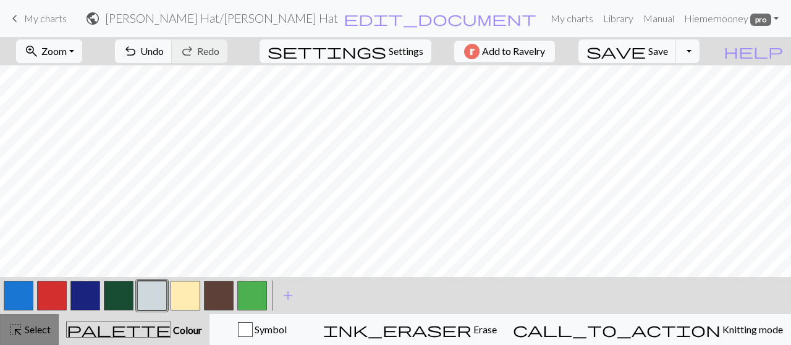
click at [30, 332] on span "Select" at bounding box center [37, 330] width 28 height 12
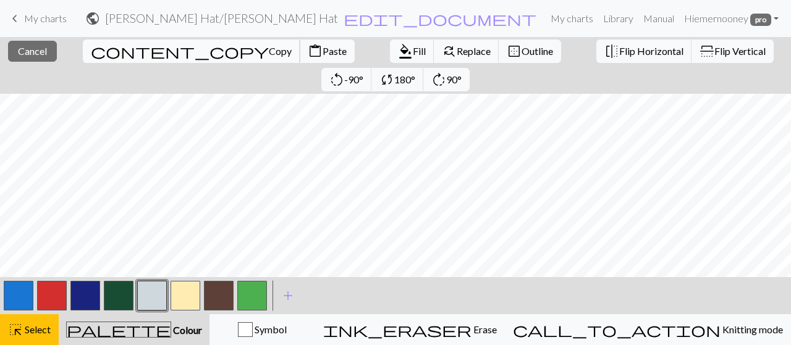
click at [269, 49] on span "Copy" at bounding box center [280, 51] width 23 height 12
click at [322, 53] on span "Paste" at bounding box center [334, 51] width 24 height 12
click at [322, 48] on span "Paste" at bounding box center [334, 51] width 24 height 12
click at [322, 50] on span "Paste" at bounding box center [334, 51] width 24 height 12
click at [322, 54] on span "Paste" at bounding box center [334, 51] width 24 height 12
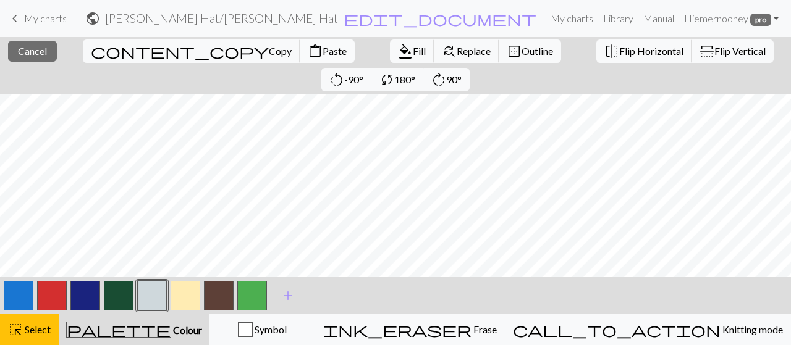
click at [322, 51] on span "Paste" at bounding box center [334, 51] width 24 height 12
click at [154, 297] on button "button" at bounding box center [152, 296] width 30 height 30
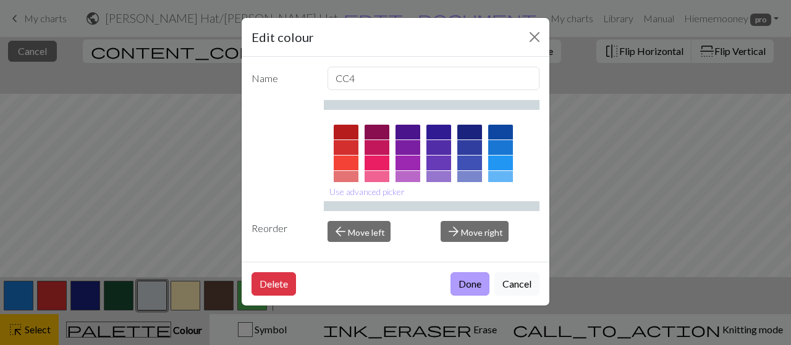
click at [469, 284] on button "Done" at bounding box center [469, 283] width 39 height 23
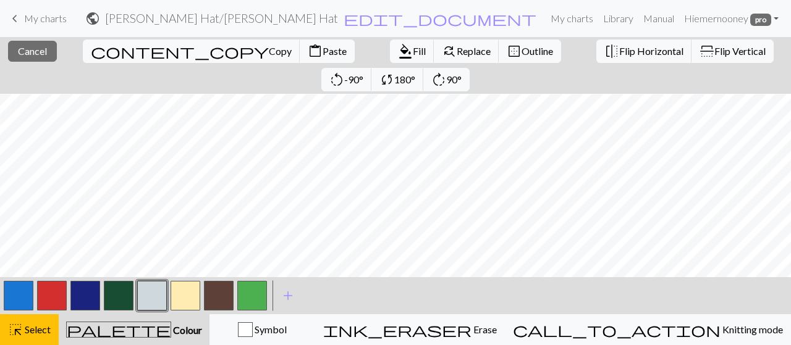
drag, startPoint x: 31, startPoint y: 335, endPoint x: 90, endPoint y: 314, distance: 62.7
click at [31, 334] on span "Select" at bounding box center [37, 330] width 28 height 12
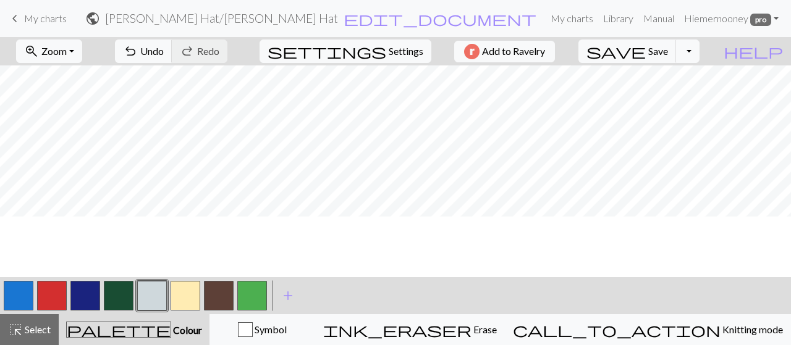
scroll to position [984, 0]
click at [172, 53] on button "undo Undo Undo" at bounding box center [143, 51] width 57 height 23
click at [42, 328] on span "Select" at bounding box center [37, 330] width 28 height 12
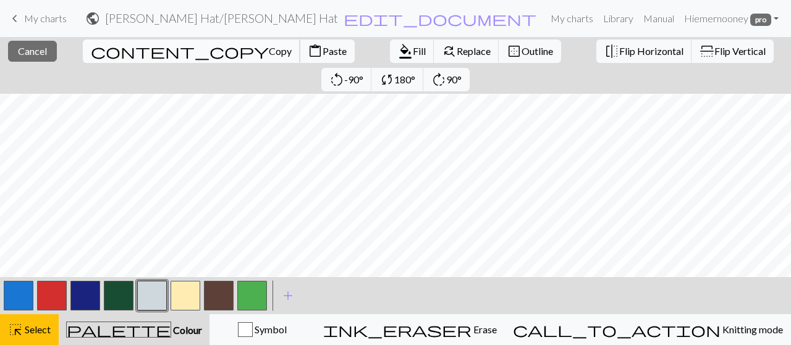
click at [269, 50] on span "Copy" at bounding box center [280, 51] width 23 height 12
click at [322, 49] on span "Paste" at bounding box center [334, 51] width 24 height 12
click at [89, 296] on button "button" at bounding box center [85, 296] width 30 height 30
click at [86, 295] on button "button" at bounding box center [85, 296] width 30 height 30
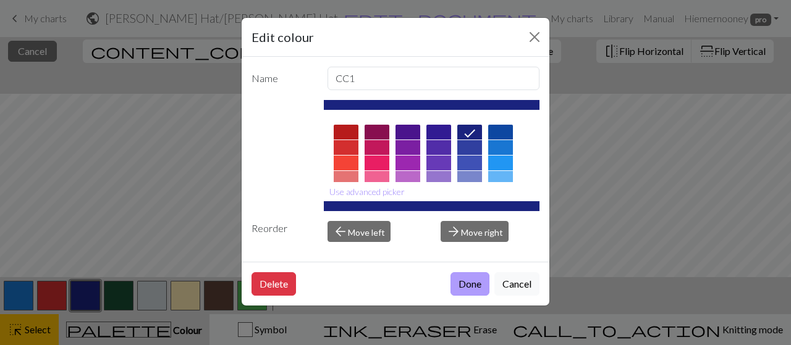
click at [465, 279] on button "Done" at bounding box center [469, 283] width 39 height 23
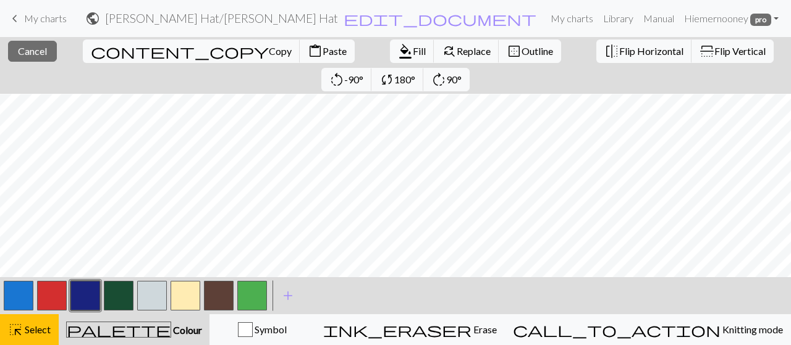
drag, startPoint x: 37, startPoint y: 324, endPoint x: 50, endPoint y: 307, distance: 21.6
click at [37, 324] on span "Select" at bounding box center [37, 330] width 28 height 12
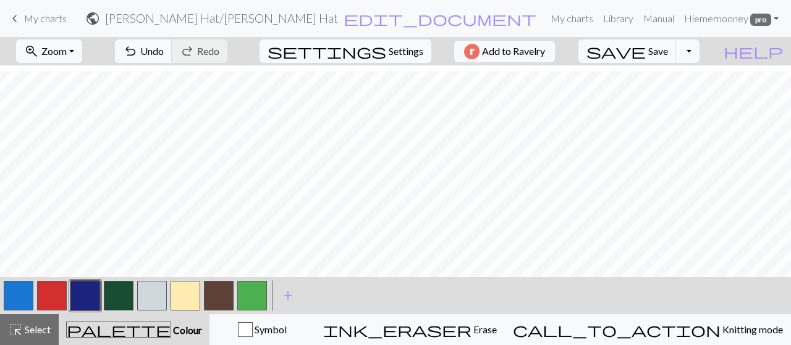
scroll to position [1045, 0]
click at [172, 44] on button "undo Undo Undo" at bounding box center [143, 51] width 57 height 23
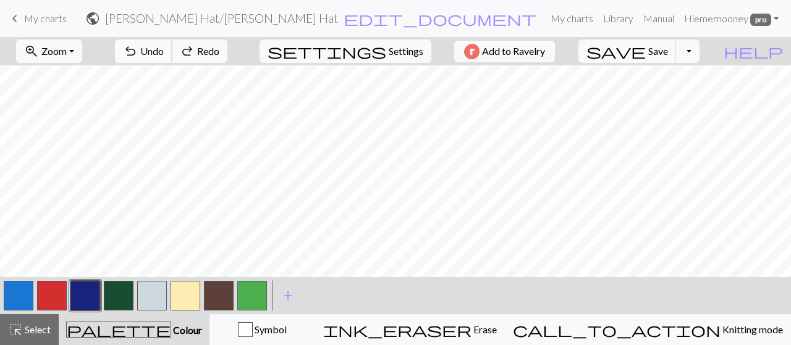
click at [172, 44] on button "undo Undo Undo" at bounding box center [143, 51] width 57 height 23
click at [164, 49] on span "Undo" at bounding box center [151, 51] width 23 height 12
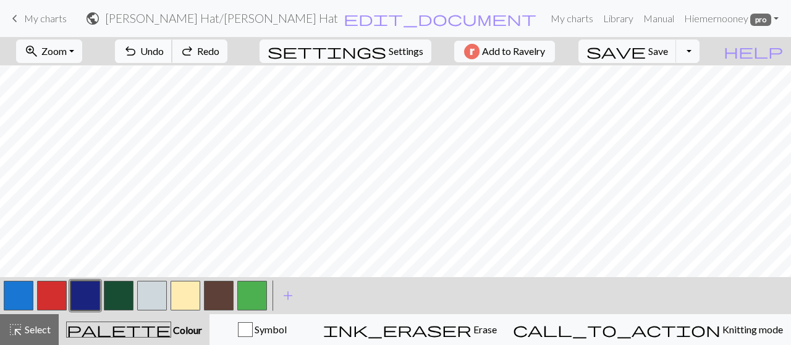
click at [164, 49] on span "Undo" at bounding box center [151, 51] width 23 height 12
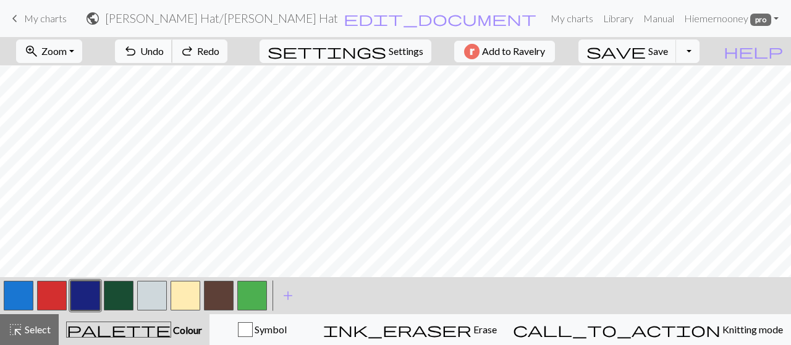
click at [164, 49] on span "Undo" at bounding box center [151, 51] width 23 height 12
click at [29, 333] on span "Select" at bounding box center [37, 330] width 28 height 12
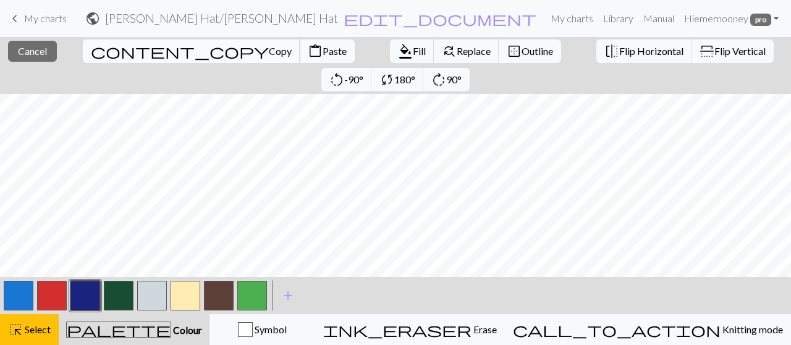
click at [269, 51] on span "Copy" at bounding box center [280, 51] width 23 height 12
click at [322, 53] on span "Paste" at bounding box center [334, 51] width 24 height 12
click at [269, 51] on span "Copy" at bounding box center [280, 51] width 23 height 12
click at [322, 49] on span "Paste" at bounding box center [334, 51] width 24 height 12
click at [398, 54] on span "format_color_fill" at bounding box center [405, 51] width 15 height 17
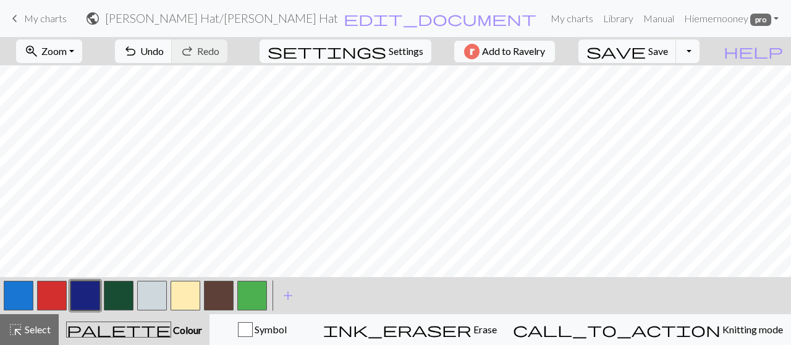
click at [156, 290] on button "button" at bounding box center [152, 296] width 30 height 30
drag, startPoint x: 23, startPoint y: 328, endPoint x: 78, endPoint y: 287, distance: 68.8
click at [23, 327] on span "Select" at bounding box center [37, 330] width 28 height 12
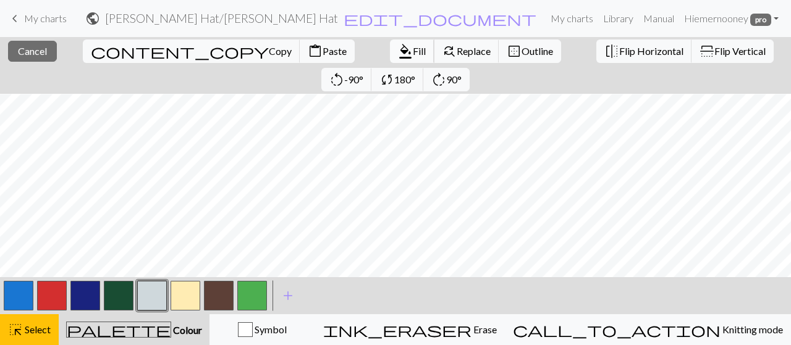
click at [390, 59] on button "format_color_fill Fill" at bounding box center [412, 51] width 44 height 23
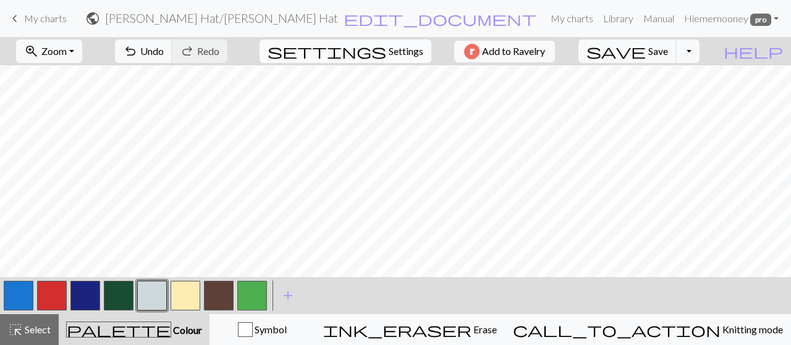
click at [411, 44] on span "Settings" at bounding box center [406, 51] width 35 height 15
select select "aran"
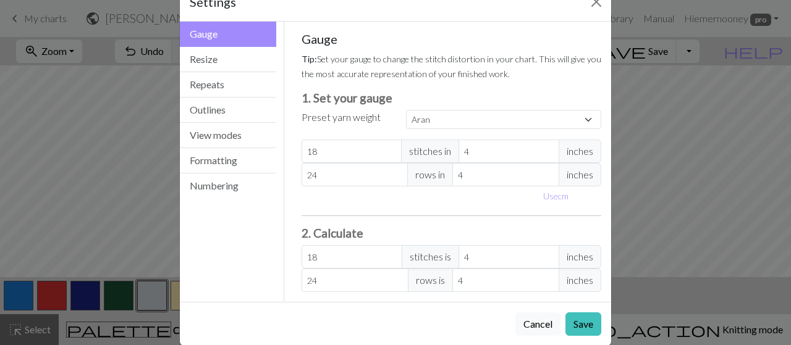
scroll to position [50, 0]
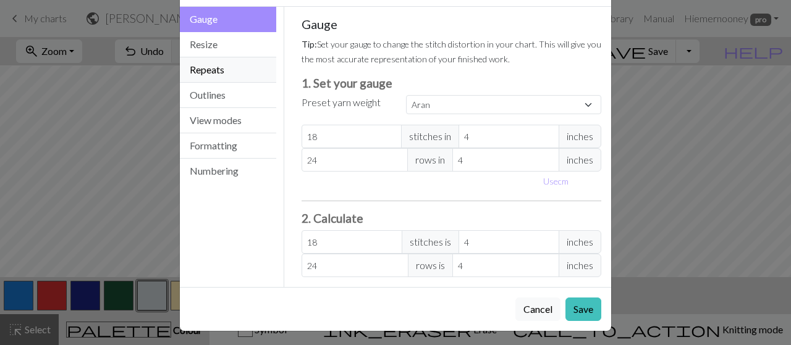
click at [233, 64] on button "Repeats" at bounding box center [228, 69] width 96 height 25
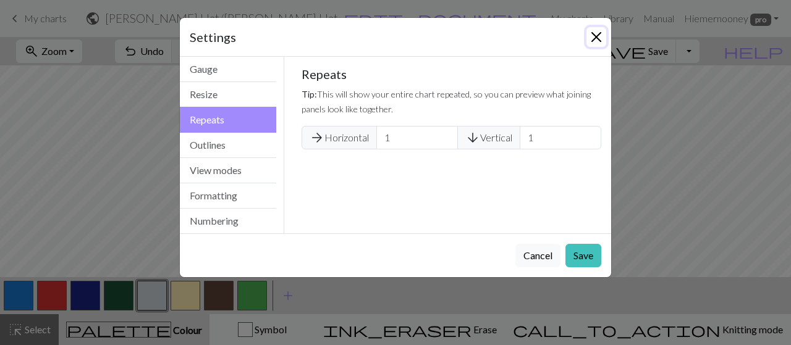
click at [597, 34] on button "Close" at bounding box center [596, 37] width 20 height 20
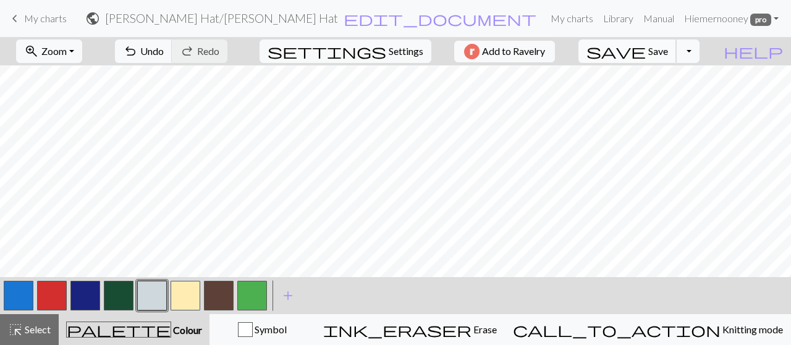
click at [668, 52] on span "Save" at bounding box center [658, 51] width 20 height 12
click at [26, 322] on div "highlight_alt Select Select" at bounding box center [29, 329] width 43 height 15
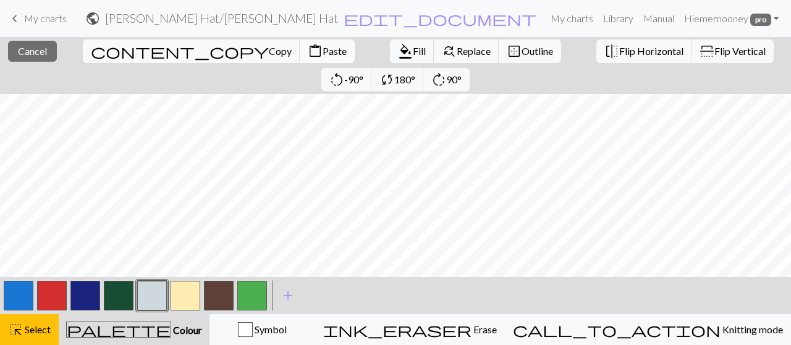
click at [308, 48] on span "content_paste" at bounding box center [315, 51] width 15 height 17
click at [269, 54] on span "Copy" at bounding box center [280, 51] width 23 height 12
click at [269, 47] on span "Copy" at bounding box center [280, 51] width 23 height 12
click at [322, 45] on span "Paste" at bounding box center [334, 51] width 24 height 12
click at [64, 297] on button "button" at bounding box center [52, 296] width 30 height 30
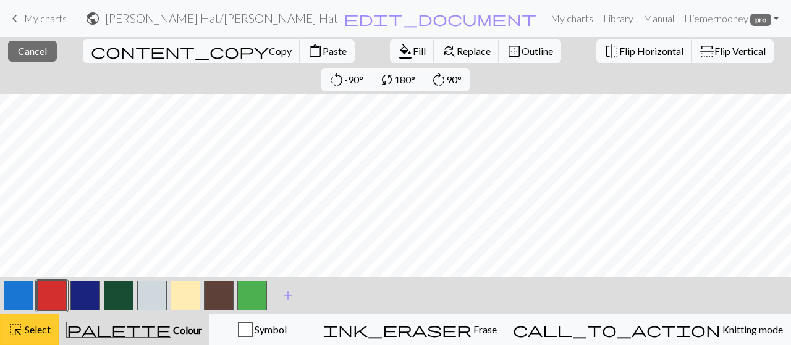
click at [41, 326] on span "Select" at bounding box center [37, 330] width 28 height 12
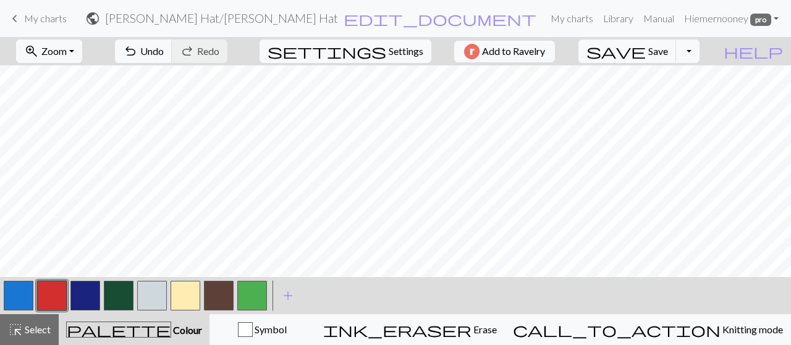
click at [162, 296] on button "button" at bounding box center [152, 296] width 30 height 30
click at [50, 326] on span "Select" at bounding box center [37, 330] width 28 height 12
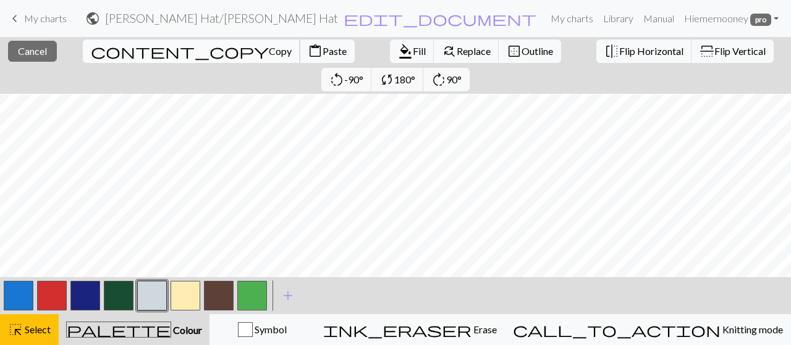
click at [269, 50] on span "Copy" at bounding box center [280, 51] width 23 height 12
click at [308, 54] on span "content_paste" at bounding box center [315, 51] width 15 height 17
click at [322, 46] on span "Paste" at bounding box center [334, 51] width 24 height 12
click at [32, 323] on div "highlight_alt Select Select" at bounding box center [29, 329] width 43 height 15
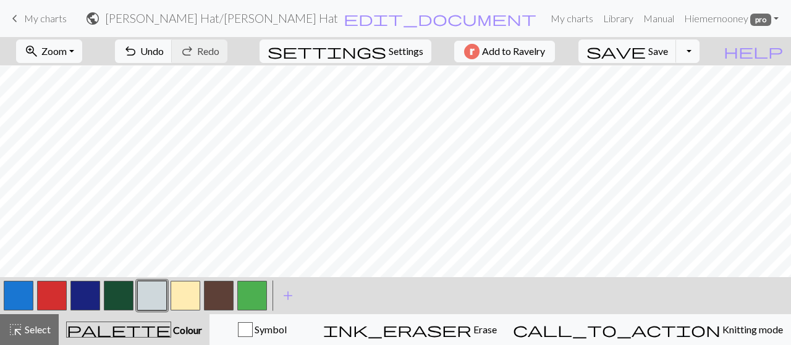
click at [64, 296] on button "button" at bounding box center [52, 296] width 30 height 30
click at [151, 292] on button "button" at bounding box center [152, 296] width 30 height 30
click at [57, 295] on button "button" at bounding box center [52, 296] width 30 height 30
click at [120, 300] on button "button" at bounding box center [119, 296] width 30 height 30
click at [289, 296] on span "add" at bounding box center [287, 295] width 15 height 17
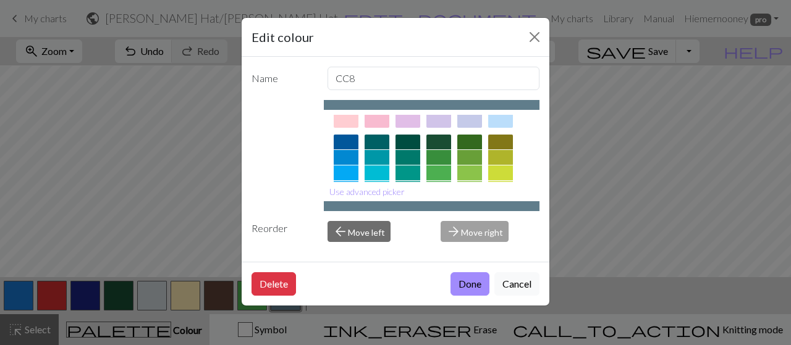
scroll to position [283, 0]
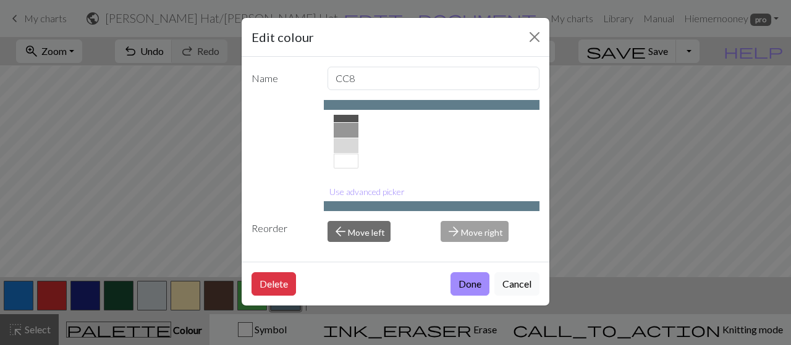
click at [347, 164] on div at bounding box center [346, 161] width 25 height 15
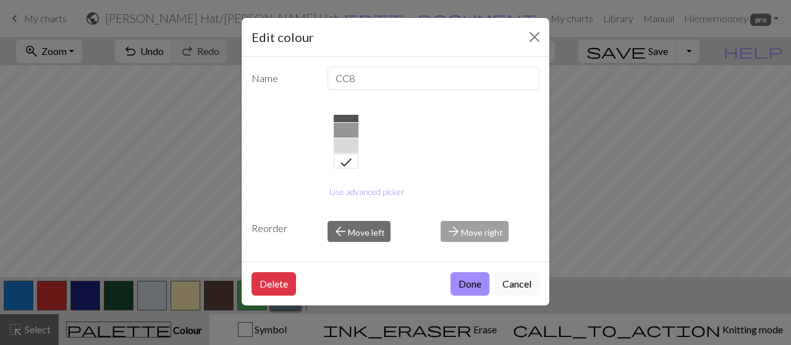
drag, startPoint x: 466, startPoint y: 277, endPoint x: 433, endPoint y: 276, distance: 32.8
click at [466, 277] on button "Done" at bounding box center [469, 283] width 39 height 23
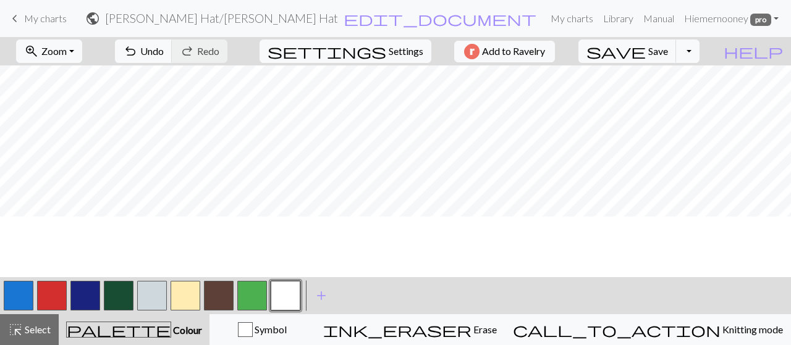
scroll to position [984, 0]
click at [22, 293] on button "button" at bounding box center [19, 296] width 30 height 30
drag, startPoint x: 58, startPoint y: 291, endPoint x: 74, endPoint y: 287, distance: 16.6
click at [59, 291] on button "button" at bounding box center [52, 296] width 30 height 30
click at [164, 53] on span "Undo" at bounding box center [151, 51] width 23 height 12
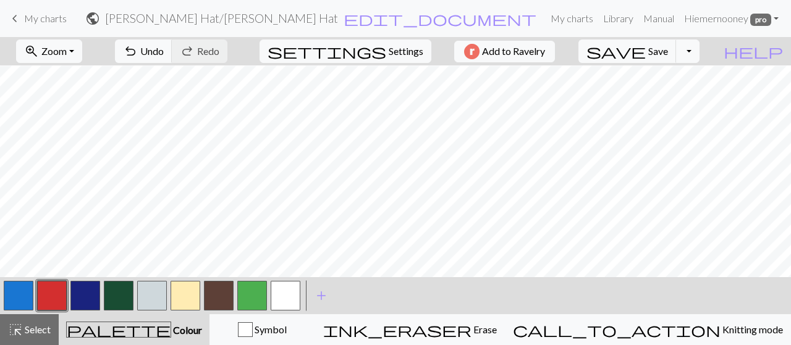
drag, startPoint x: 35, startPoint y: 334, endPoint x: 106, endPoint y: 289, distance: 84.2
click at [35, 334] on span "Select" at bounding box center [37, 330] width 28 height 12
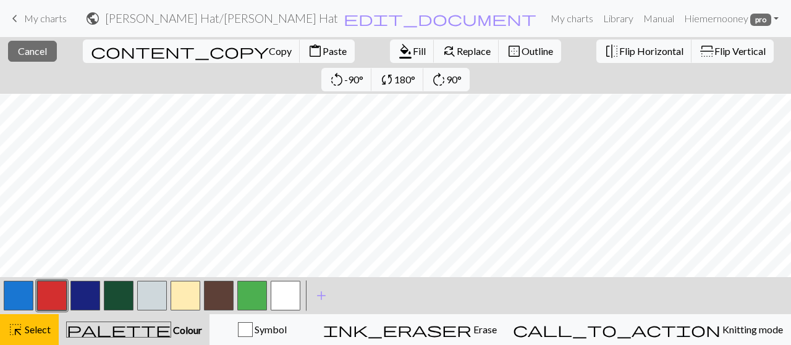
click at [148, 298] on button "button" at bounding box center [152, 296] width 30 height 30
click at [398, 54] on span "format_color_fill" at bounding box center [405, 51] width 15 height 17
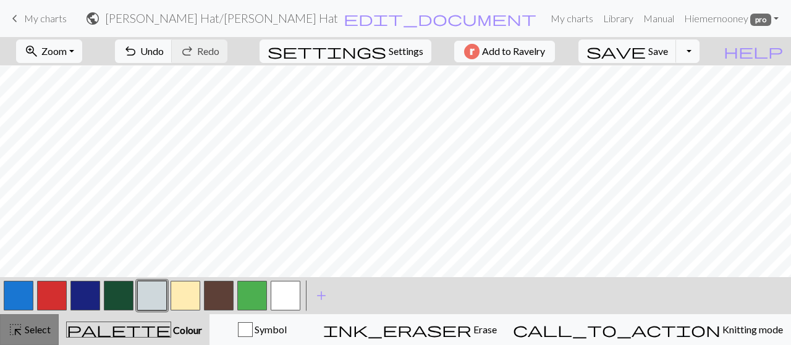
click at [31, 332] on span "Select" at bounding box center [37, 330] width 28 height 12
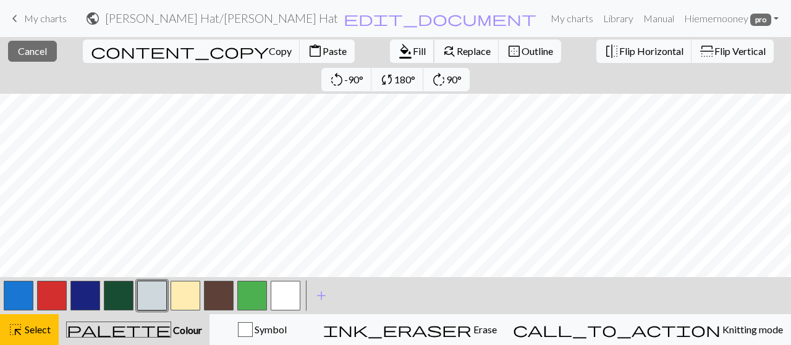
click at [398, 48] on span "format_color_fill" at bounding box center [405, 51] width 15 height 17
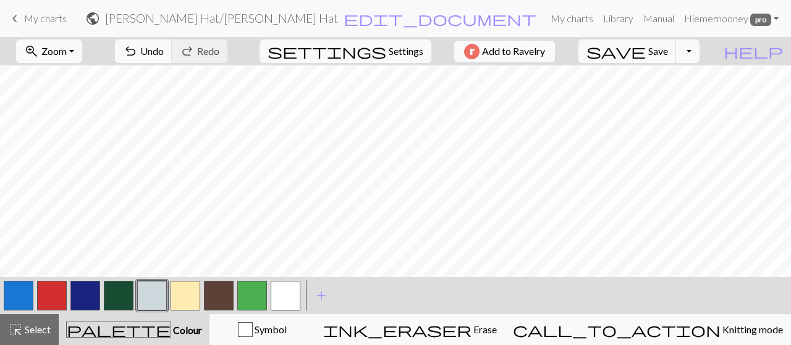
click at [182, 290] on button "button" at bounding box center [186, 296] width 30 height 30
click at [219, 292] on button "button" at bounding box center [219, 296] width 30 height 30
click at [85, 307] on button "button" at bounding box center [85, 296] width 30 height 30
click at [150, 291] on button "button" at bounding box center [152, 296] width 30 height 30
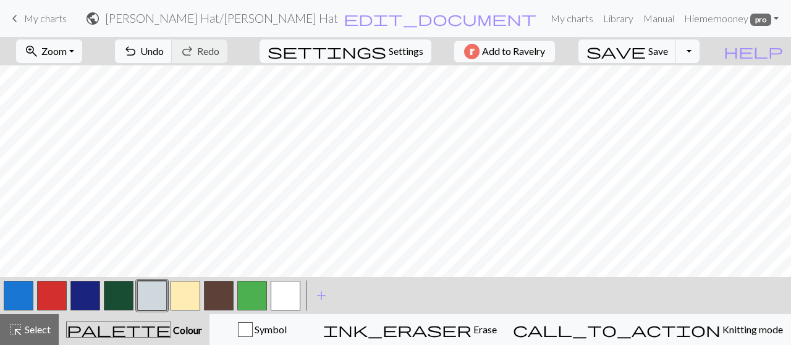
drag, startPoint x: 14, startPoint y: 297, endPoint x: 112, endPoint y: 277, distance: 100.2
click at [15, 297] on button "button" at bounding box center [19, 296] width 30 height 30
click at [22, 327] on span "highlight_alt" at bounding box center [15, 329] width 15 height 17
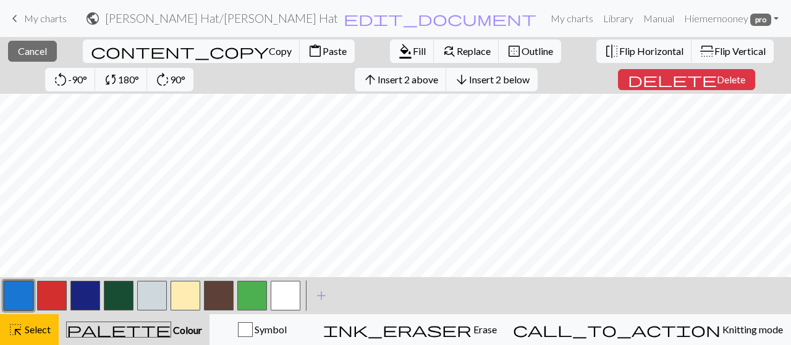
click at [147, 296] on button "button" at bounding box center [152, 296] width 30 height 30
click at [413, 48] on span "Fill" at bounding box center [419, 51] width 13 height 12
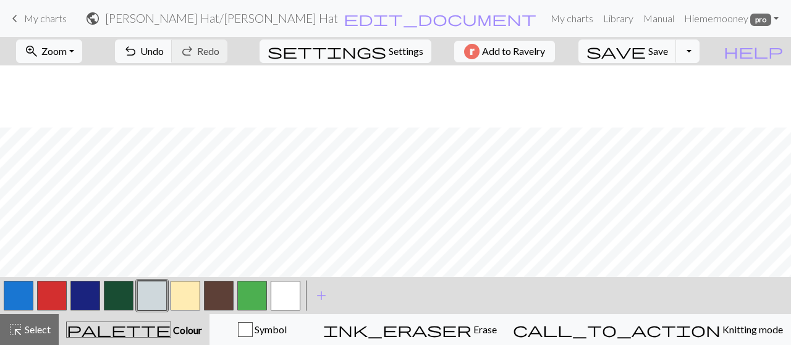
scroll to position [1045, 0]
click at [67, 48] on span "Zoom" at bounding box center [53, 51] width 25 height 12
click at [91, 146] on button "50%" at bounding box center [66, 148] width 98 height 20
click at [183, 295] on button "button" at bounding box center [186, 296] width 30 height 30
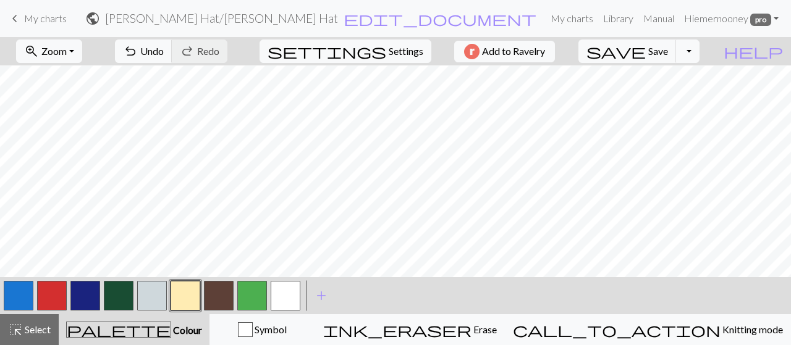
click at [26, 296] on button "button" at bounding box center [19, 296] width 30 height 30
click at [646, 54] on span "save" at bounding box center [615, 51] width 59 height 17
